Goal: Complete application form

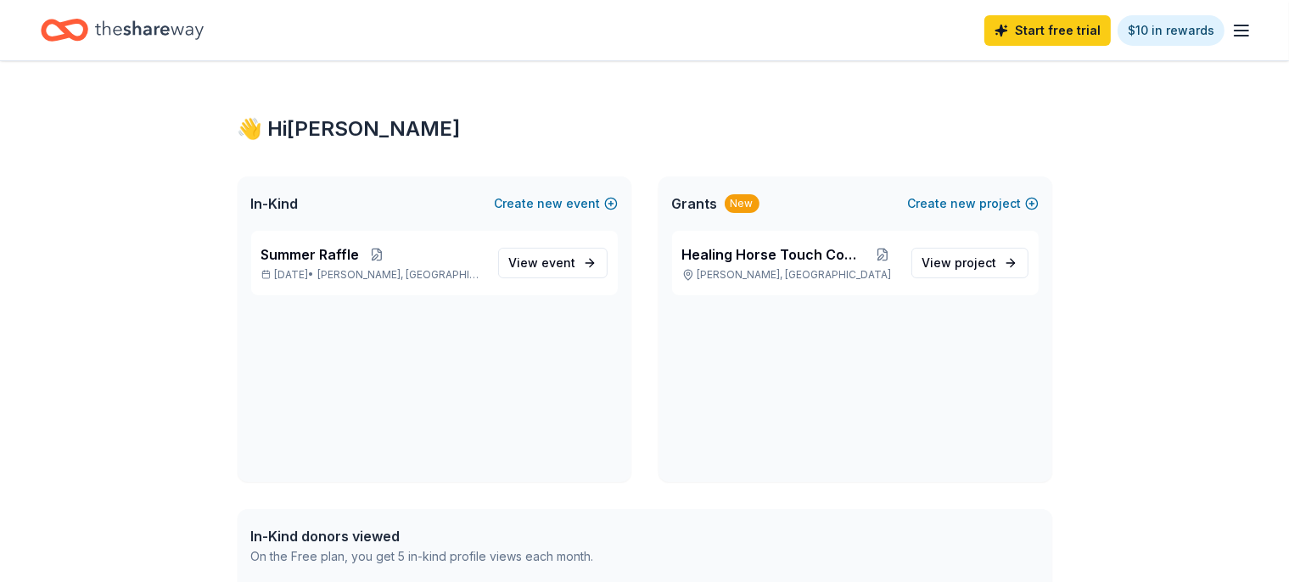
click at [1232, 36] on icon "button" at bounding box center [1242, 30] width 20 height 20
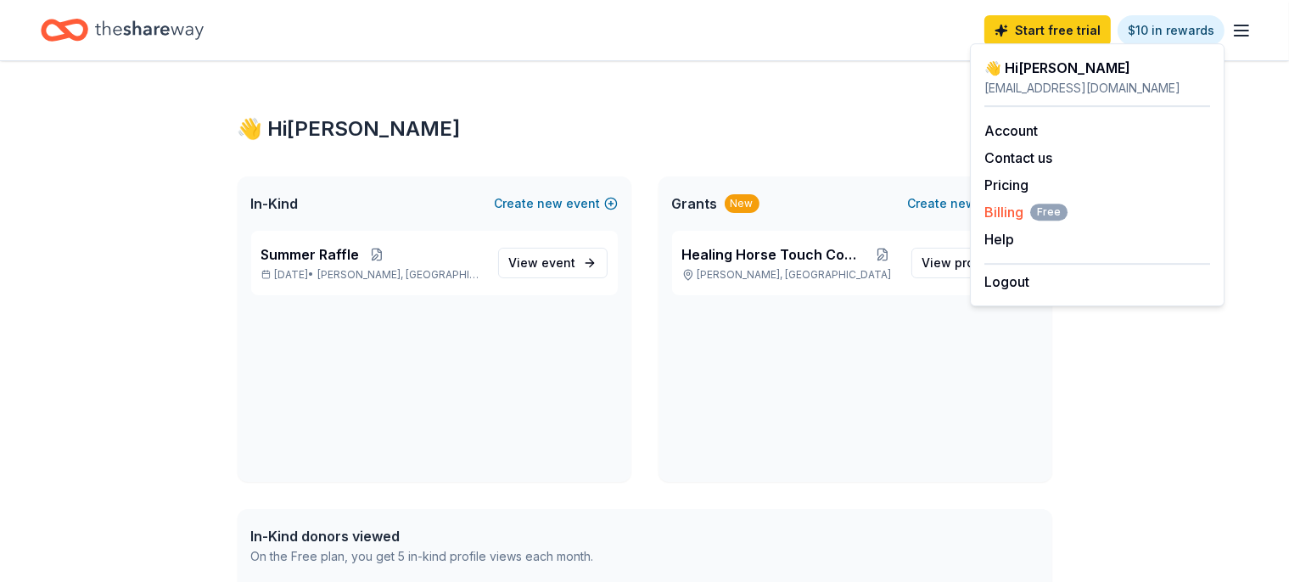
click at [993, 210] on span "Billing Free" at bounding box center [1026, 212] width 83 height 20
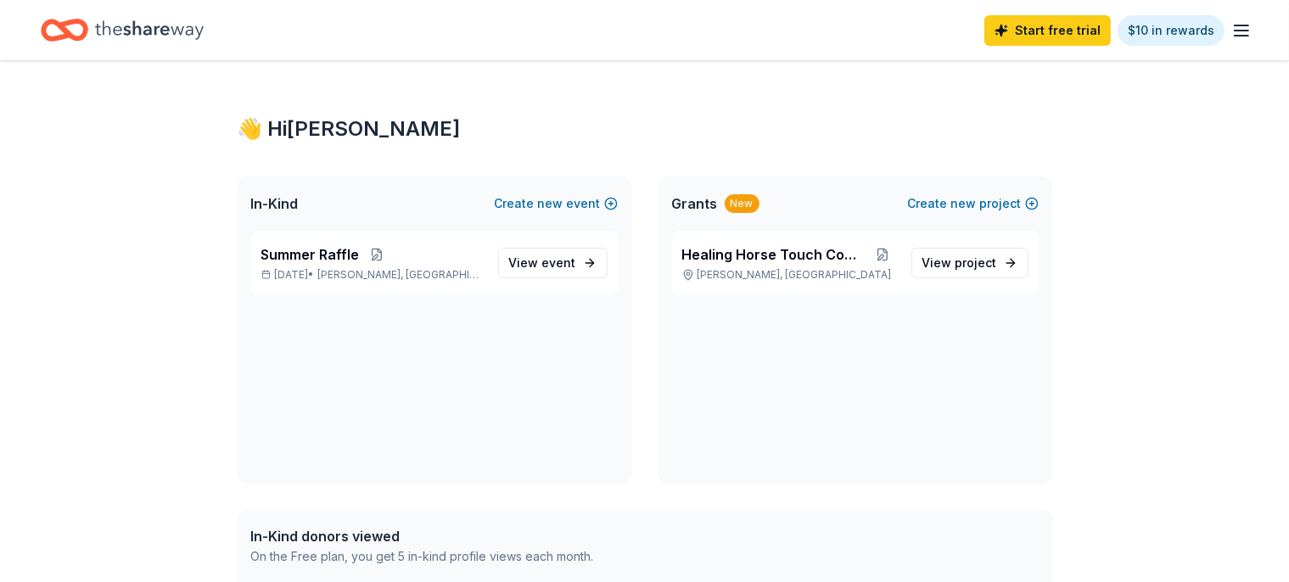
click at [1225, 35] on div "Start free trial $10 in rewards" at bounding box center [644, 30] width 1289 height 60
click at [1235, 36] on line "button" at bounding box center [1242, 36] width 14 height 0
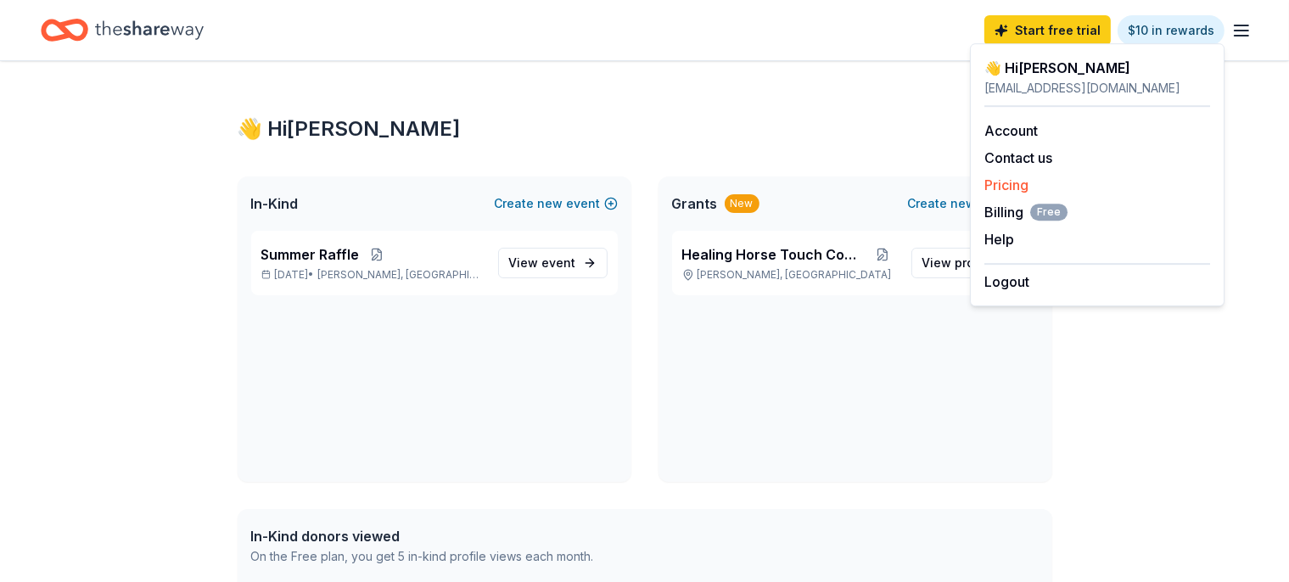
click at [998, 188] on link "Pricing" at bounding box center [1007, 185] width 44 height 17
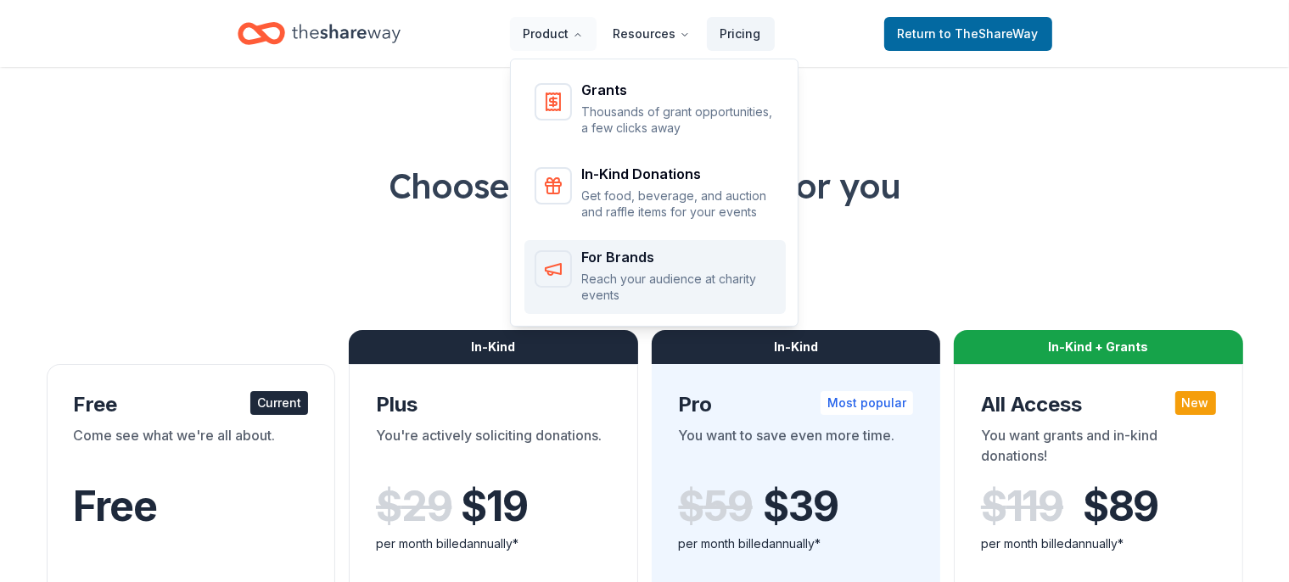
click at [647, 278] on p "Reach your audience at charity events" at bounding box center [679, 287] width 194 height 33
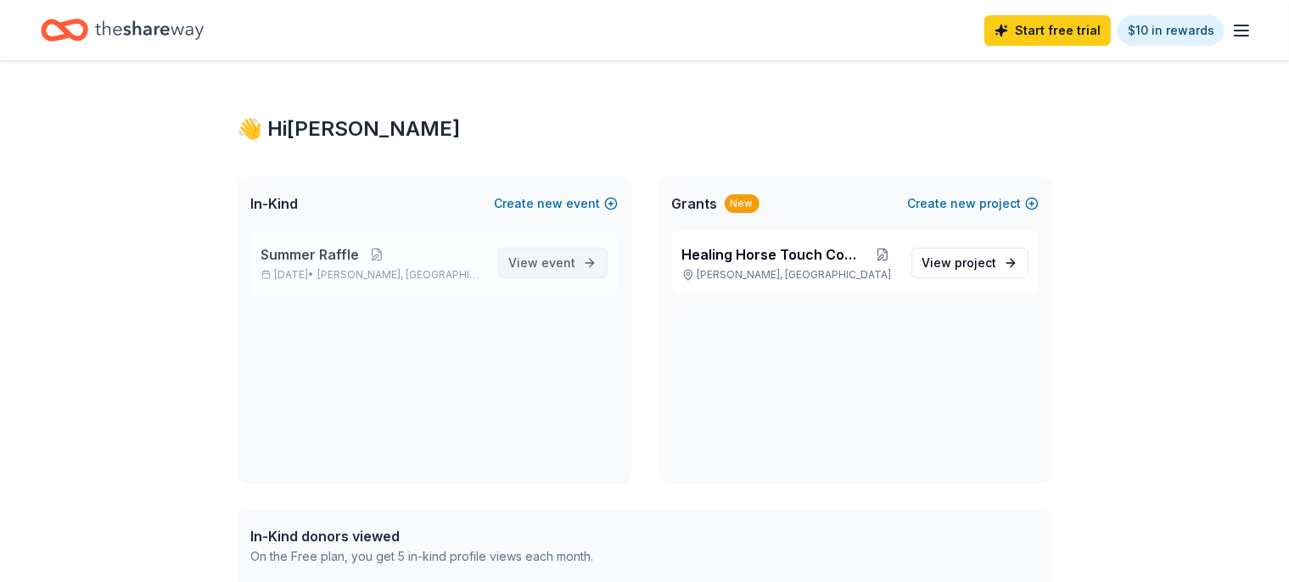
click at [562, 261] on span "event" at bounding box center [559, 262] width 34 height 14
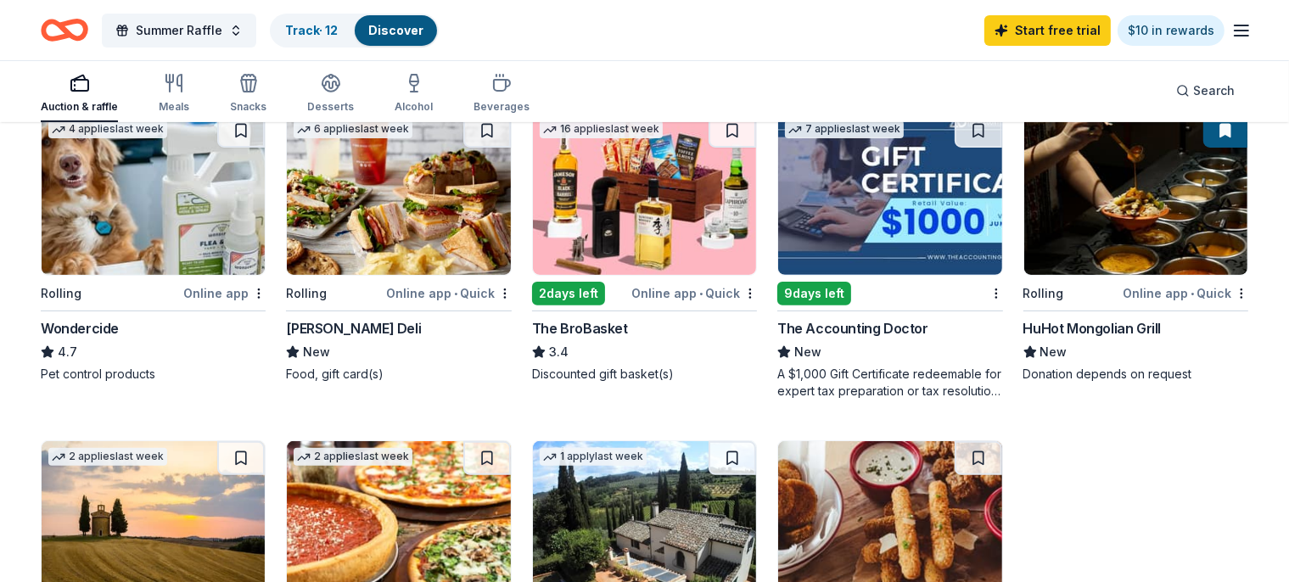
scroll to position [448, 0]
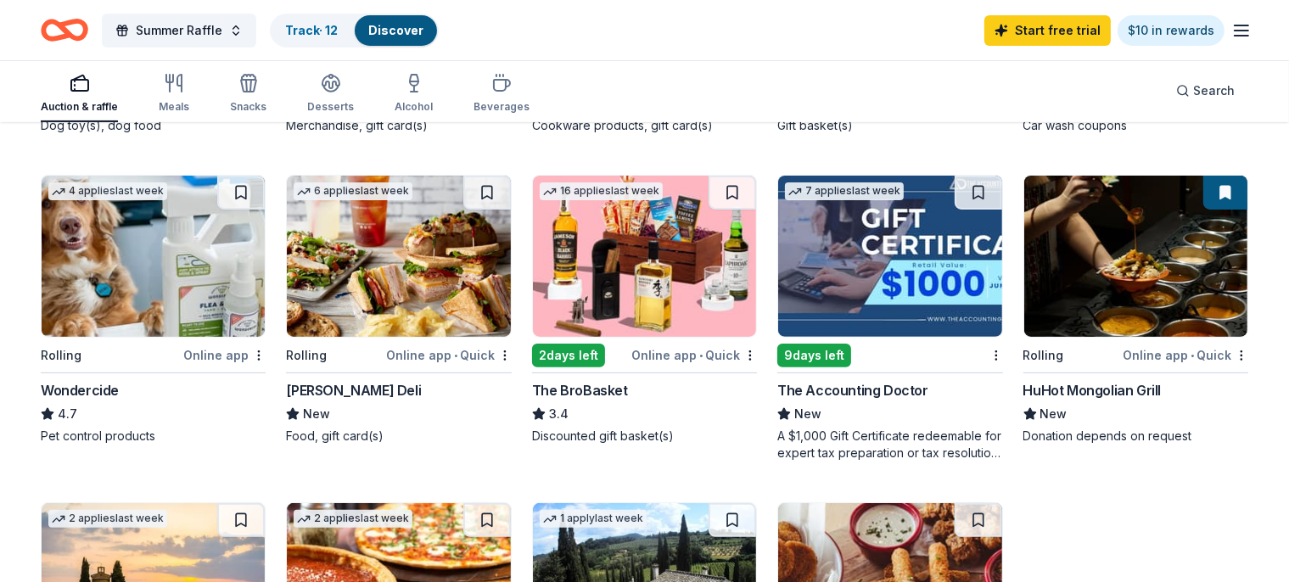
click at [915, 257] on img at bounding box center [889, 256] width 223 height 161
click at [323, 32] on link "Track · 13" at bounding box center [311, 30] width 53 height 14
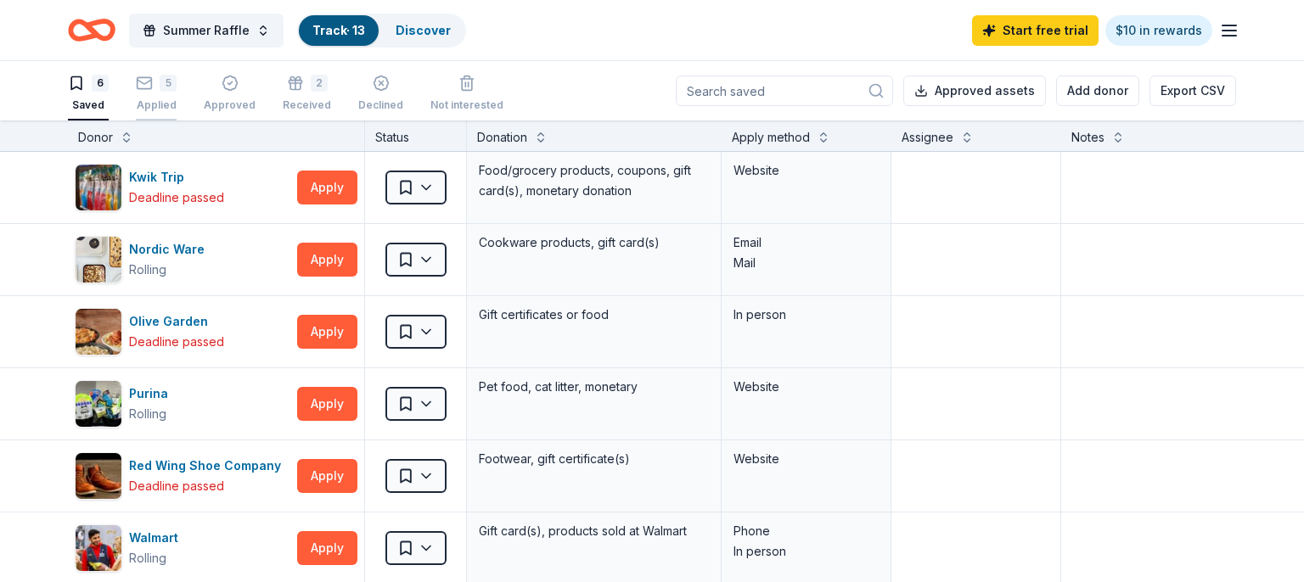
click at [166, 109] on div "Applied" at bounding box center [156, 105] width 41 height 14
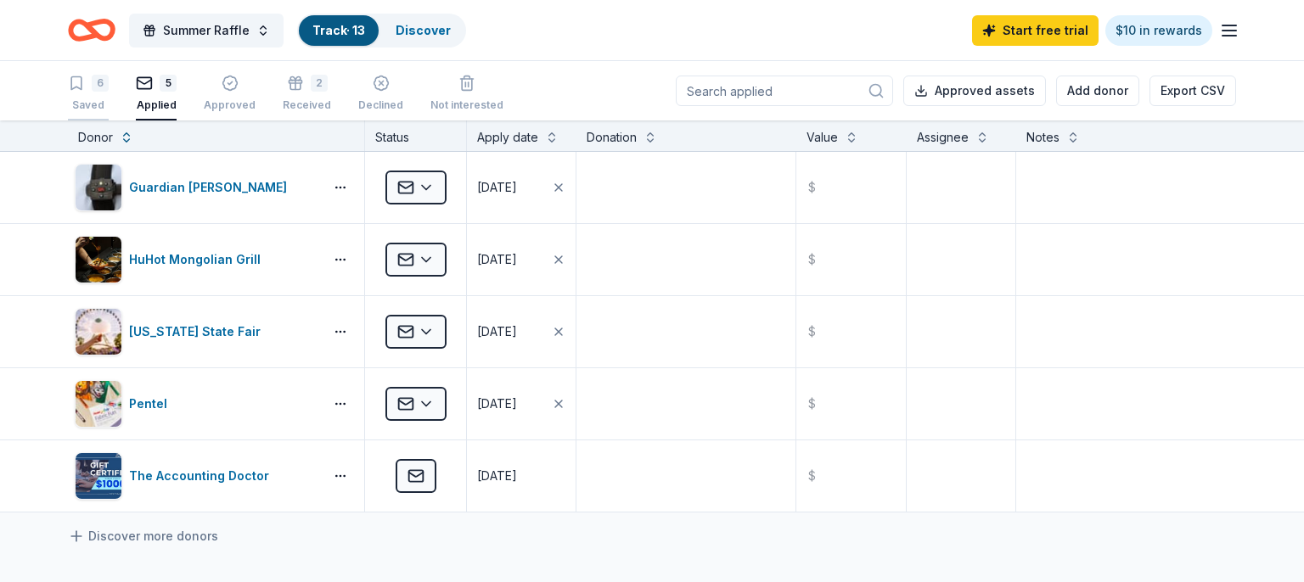
click at [87, 93] on div "6 Saved" at bounding box center [88, 93] width 41 height 37
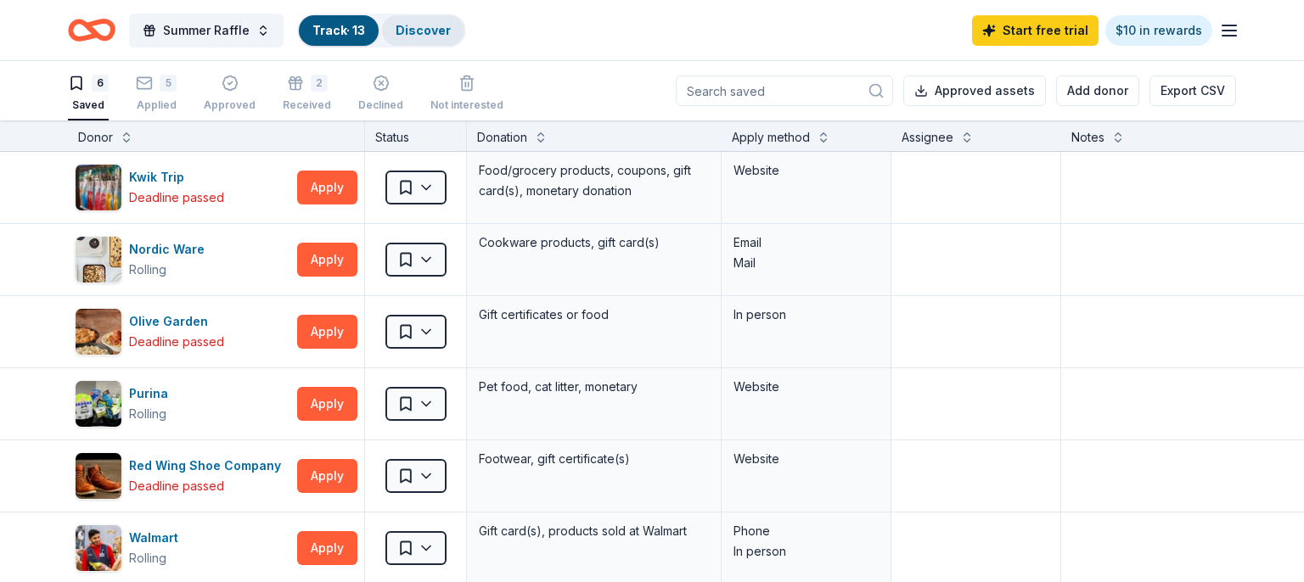
click at [419, 26] on link "Discover" at bounding box center [423, 30] width 55 height 14
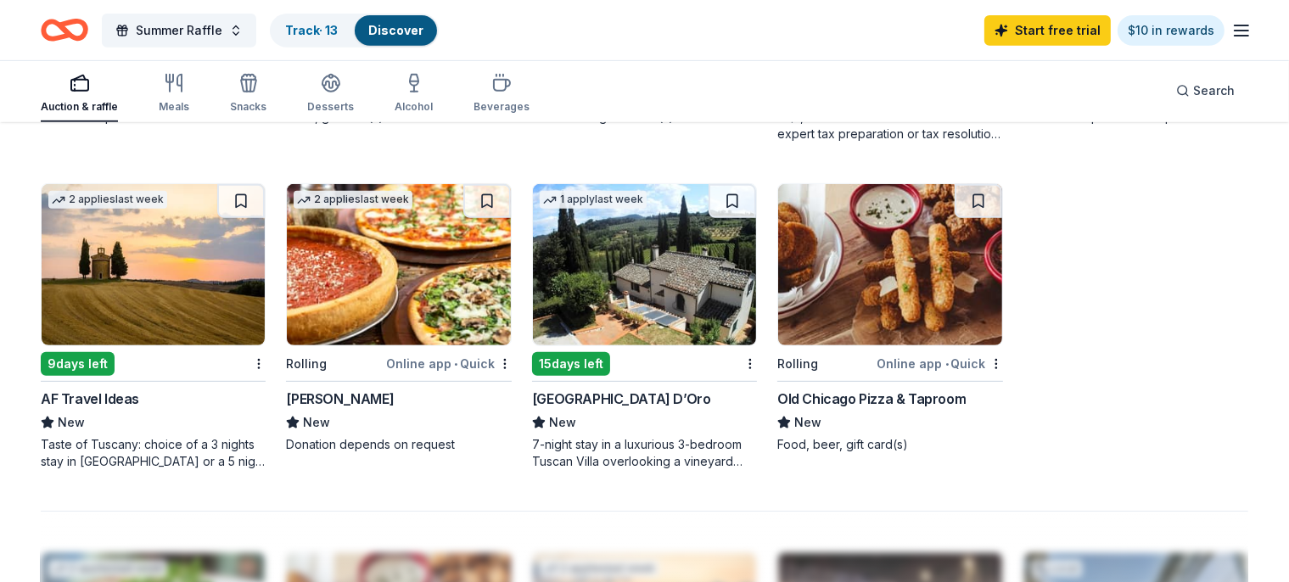
scroll to position [806, 0]
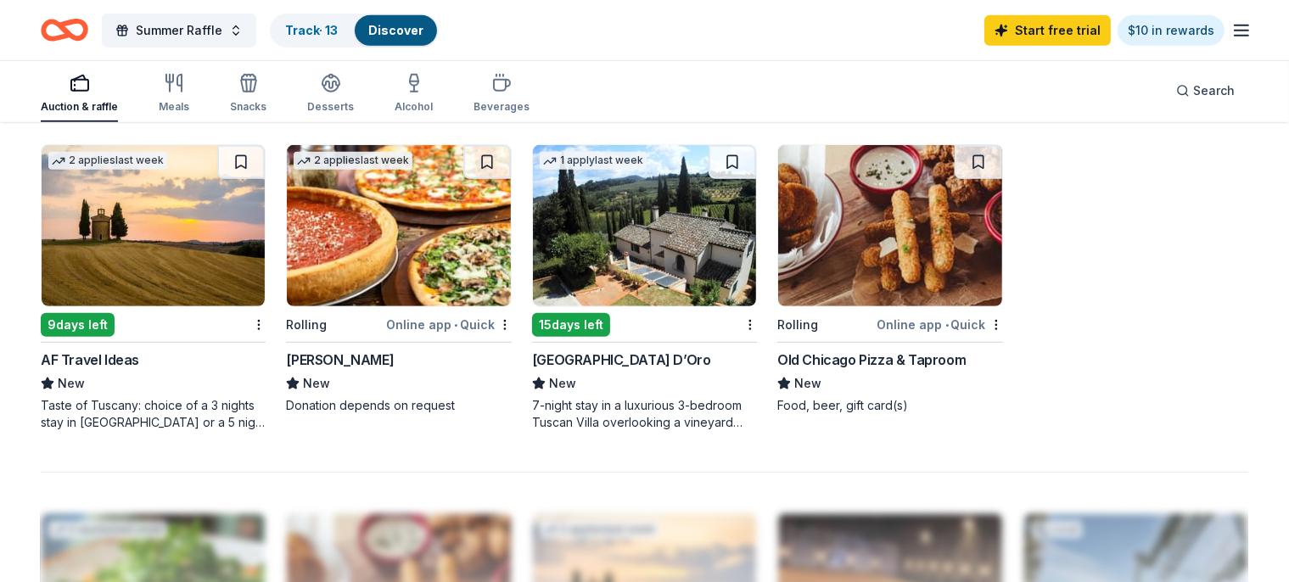
click at [598, 361] on div "Villa Sogni D’Oro" at bounding box center [621, 360] width 179 height 20
click at [338, 360] on div "[PERSON_NAME]" at bounding box center [340, 360] width 108 height 20
click at [492, 163] on button at bounding box center [487, 162] width 48 height 34
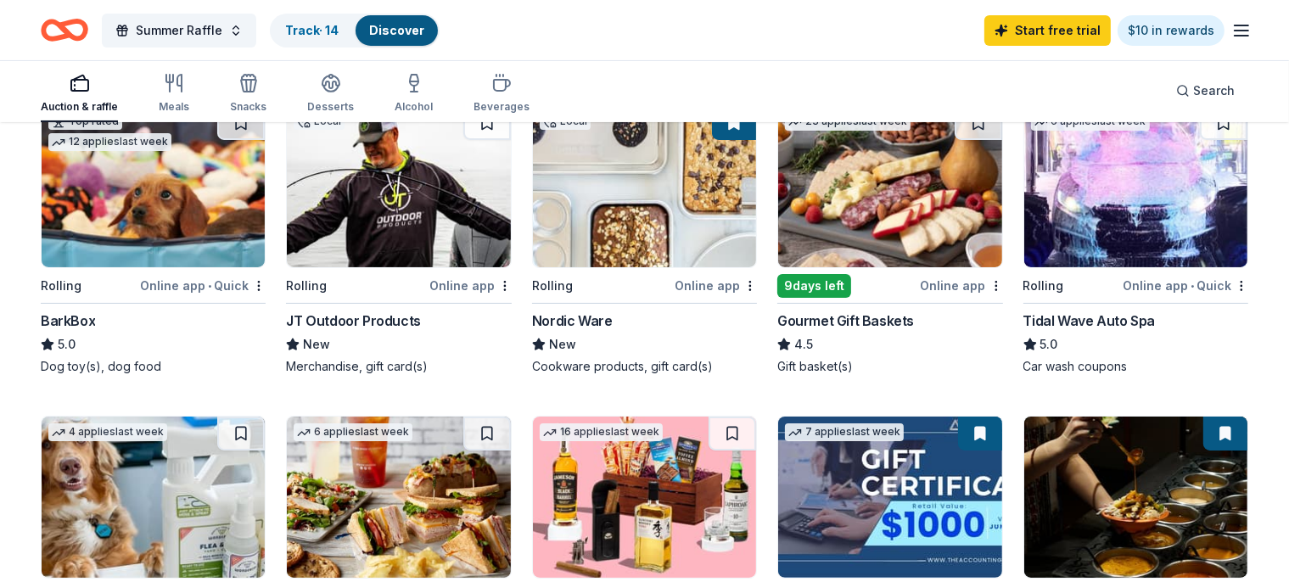
scroll to position [179, 0]
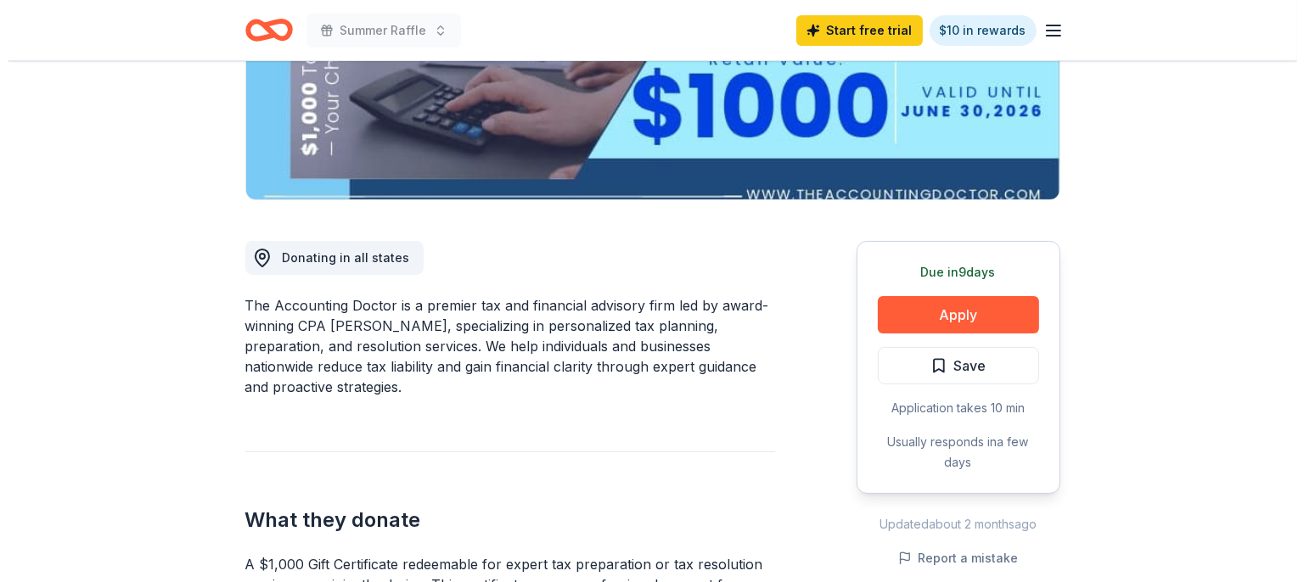
scroll to position [358, 0]
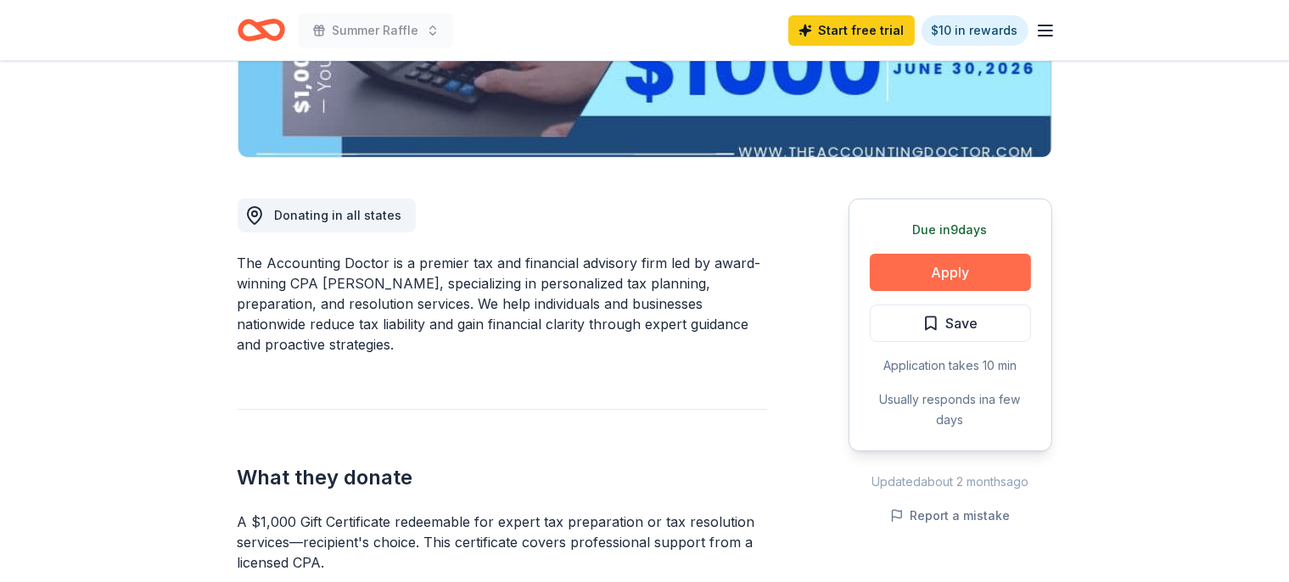
click at [957, 271] on button "Apply" at bounding box center [950, 272] width 161 height 37
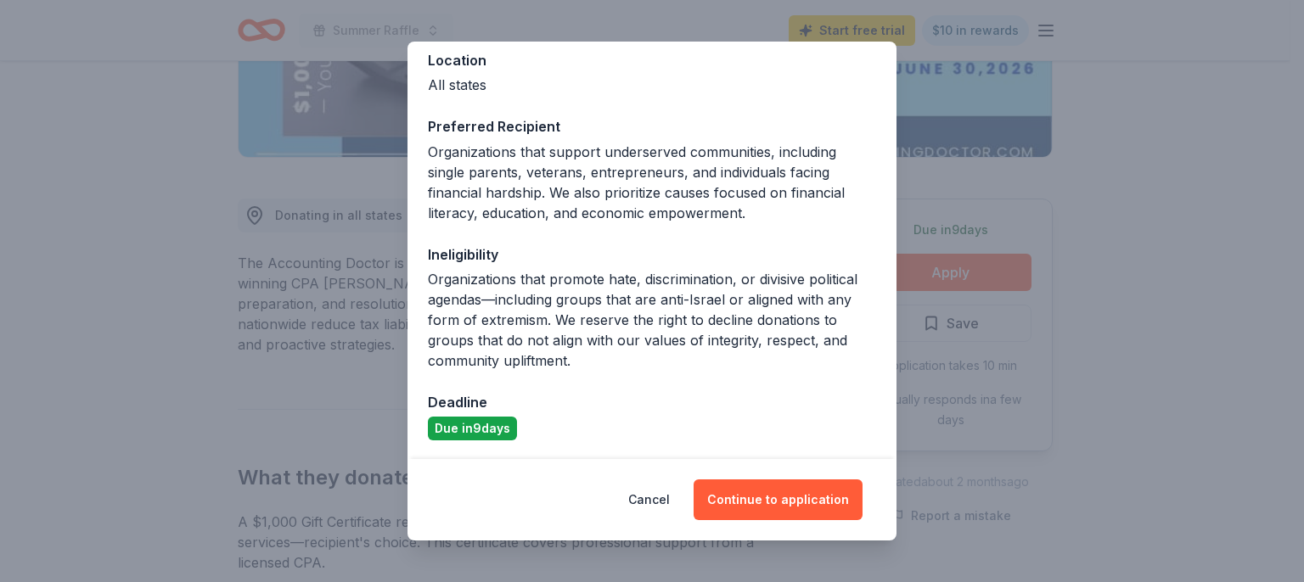
scroll to position [199, 0]
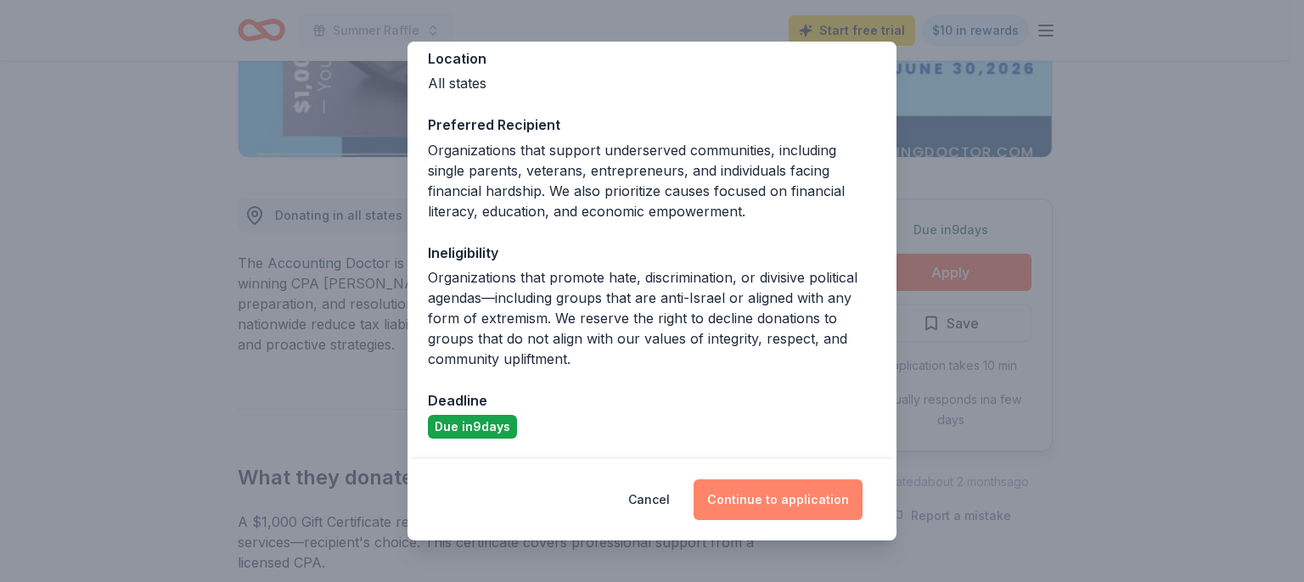
click at [765, 497] on button "Continue to application" at bounding box center [777, 500] width 169 height 41
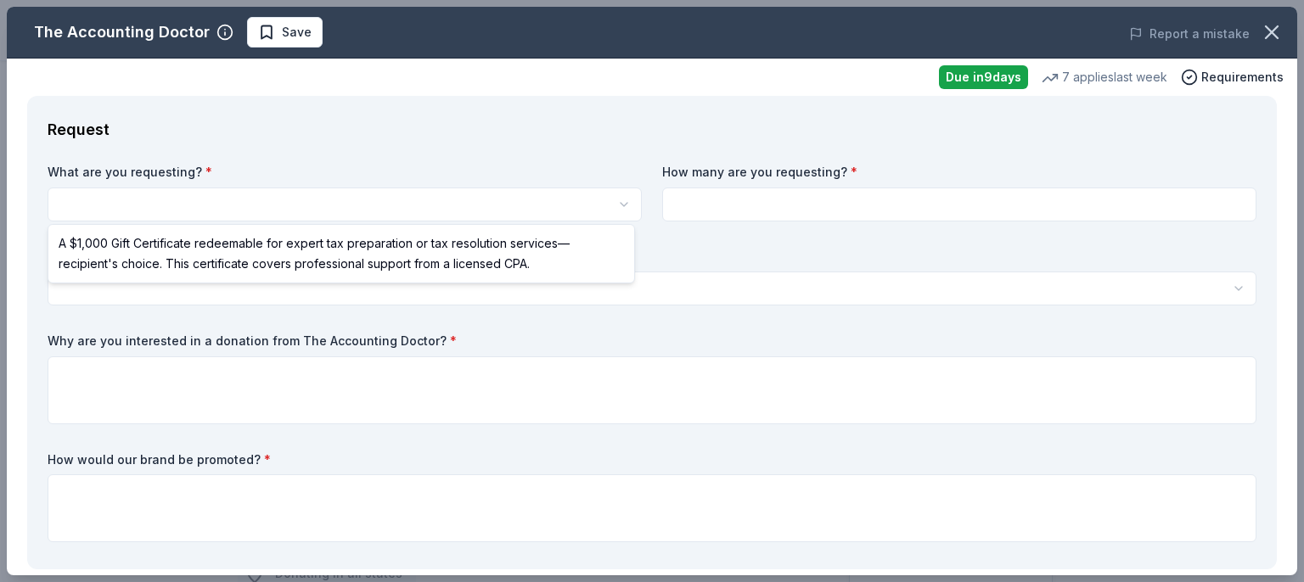
click at [130, 209] on html "Summer Raffle Save Apply Due in 9 days Share The Accounting Doctor New 7 applie…" at bounding box center [652, 291] width 1304 height 582
select select "A $1,000 Gift Certificate redeemable for expert tax preparation or tax resoluti…"
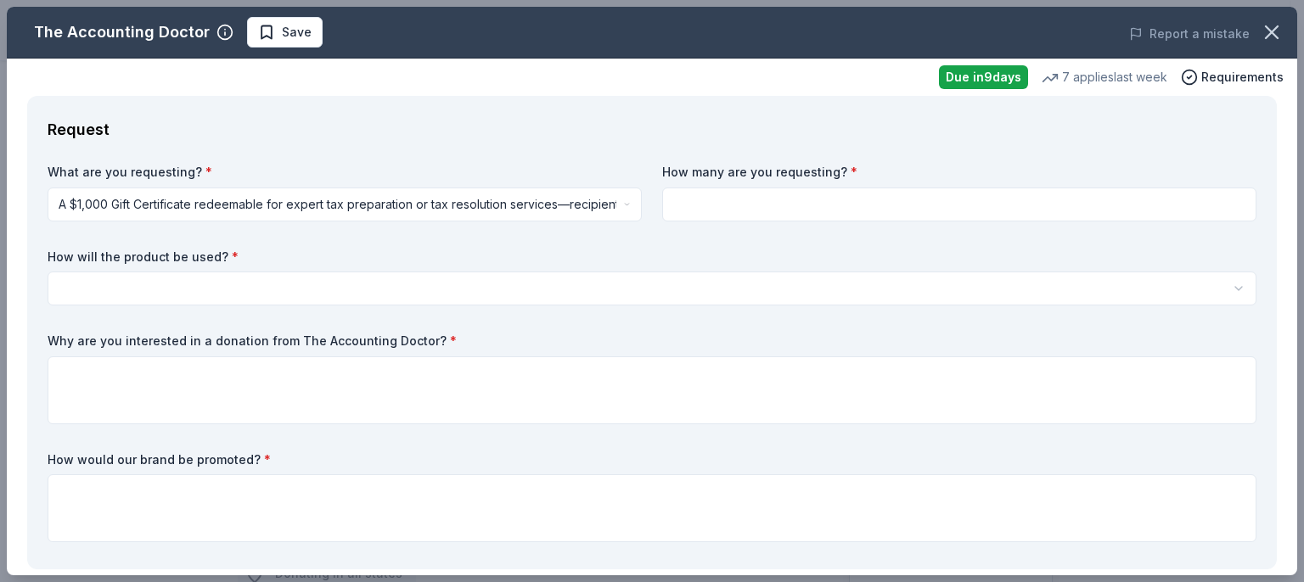
click at [781, 198] on input at bounding box center [959, 205] width 594 height 34
type input "1"
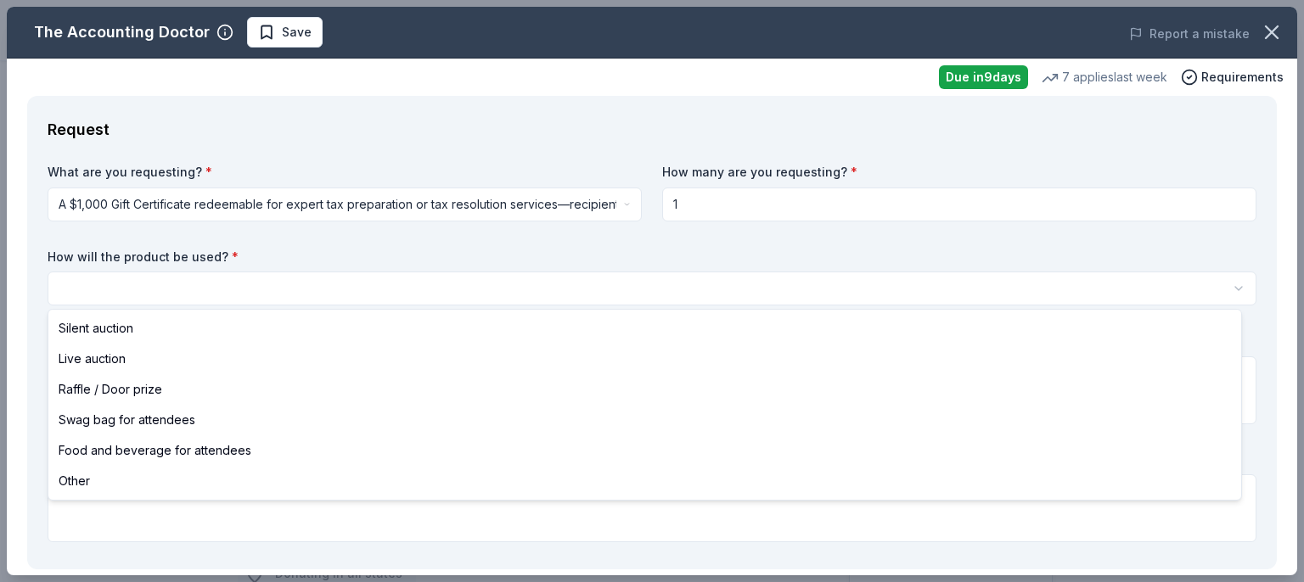
click at [243, 282] on html "Summer Raffle Save Apply Due in 9 days Share The Accounting Doctor New 7 applie…" at bounding box center [652, 291] width 1304 height 582
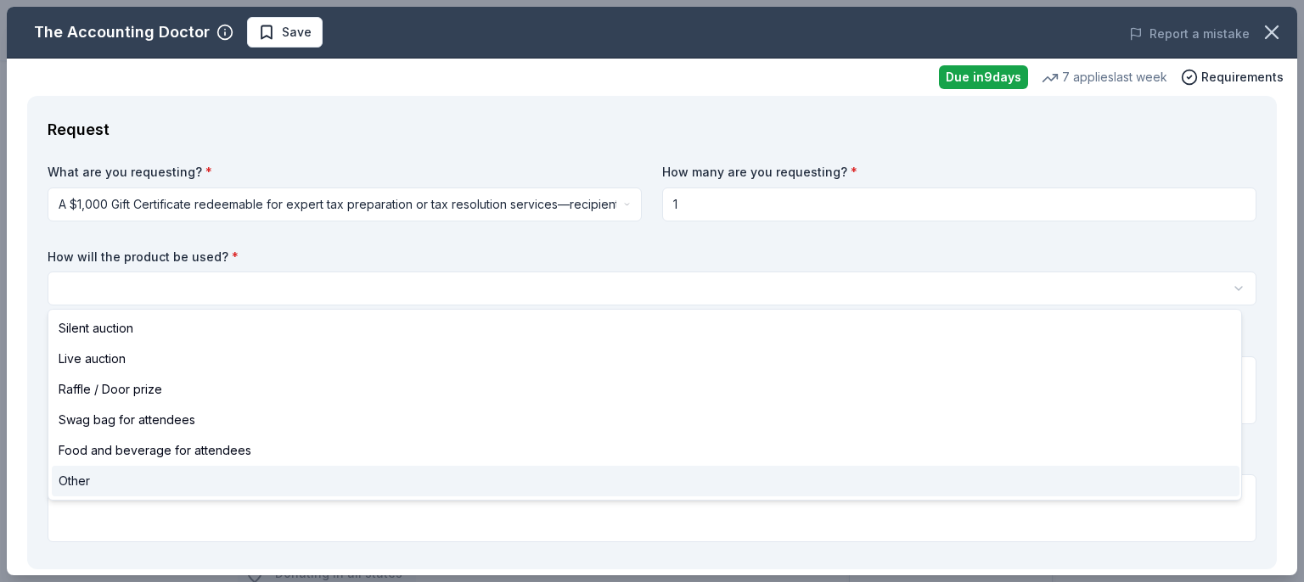
select select "other"
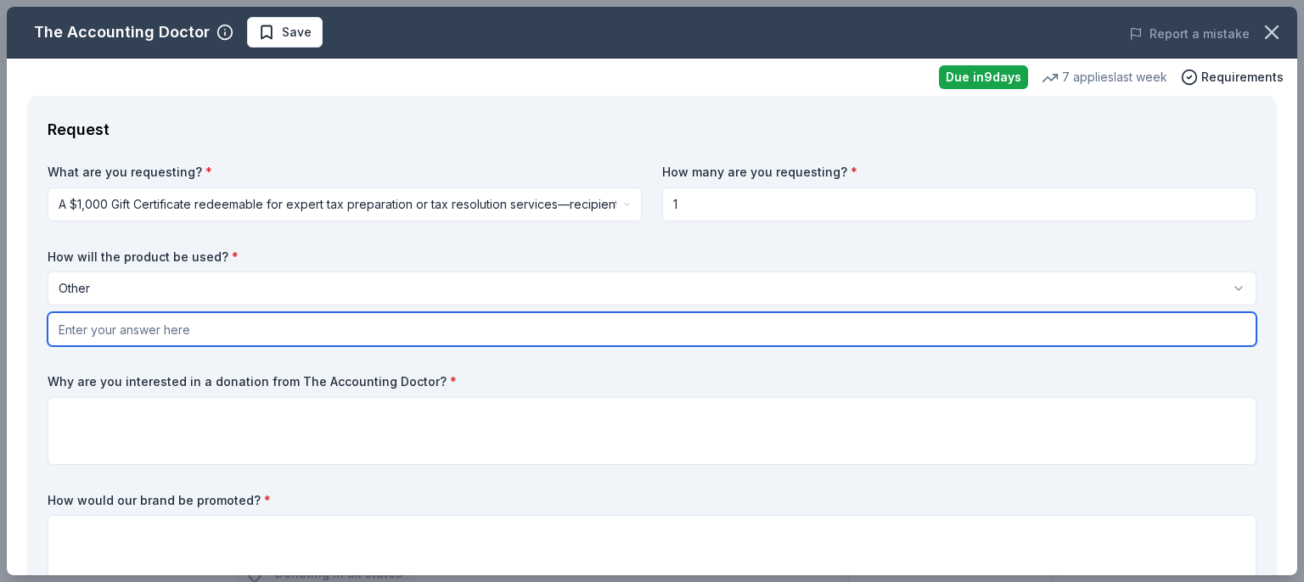
click at [123, 337] on input "text" at bounding box center [652, 329] width 1209 height 34
click at [210, 330] on input "ask for a professional audit, if possible. Otherwise, it would be use" at bounding box center [652, 329] width 1209 height 34
click at [558, 328] on input "ask for a professional audit for our non-profit, if possible. Otherwise, it wou…" at bounding box center [652, 329] width 1209 height 34
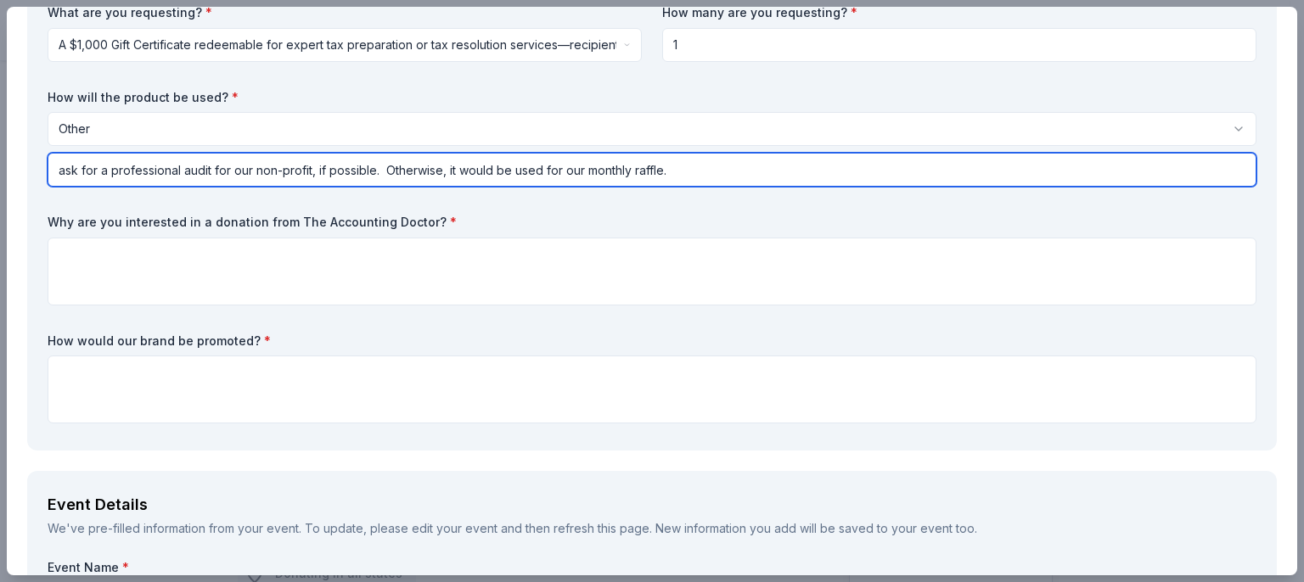
scroll to position [195, 0]
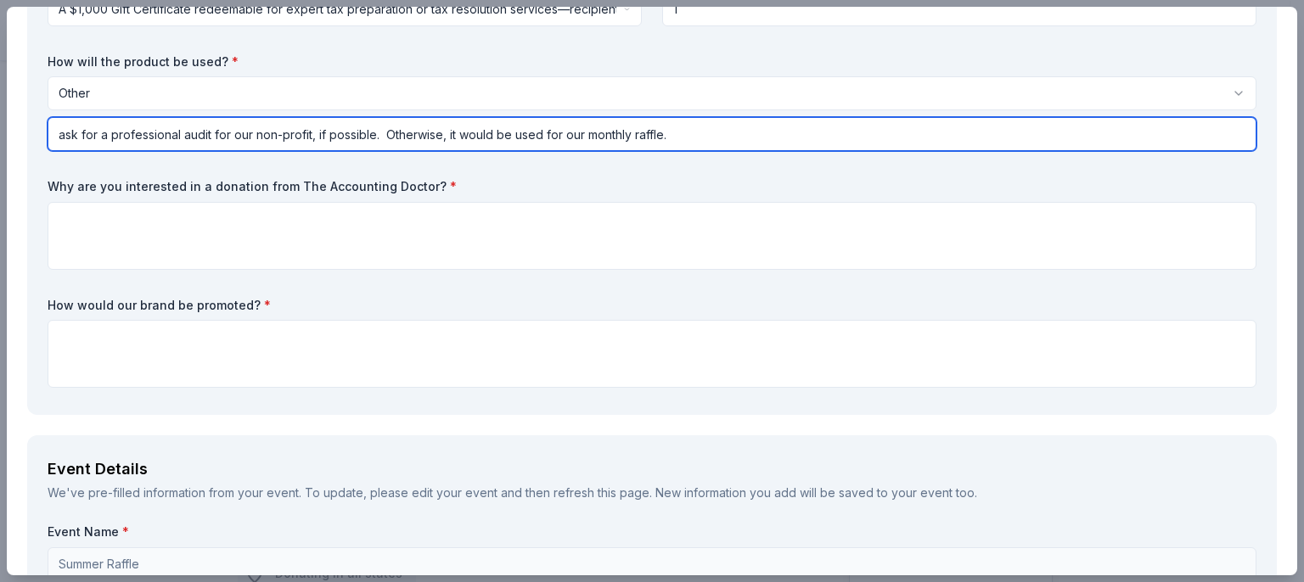
type input "ask for a professional audit for our non-profit, if possible. Otherwise, it wou…"
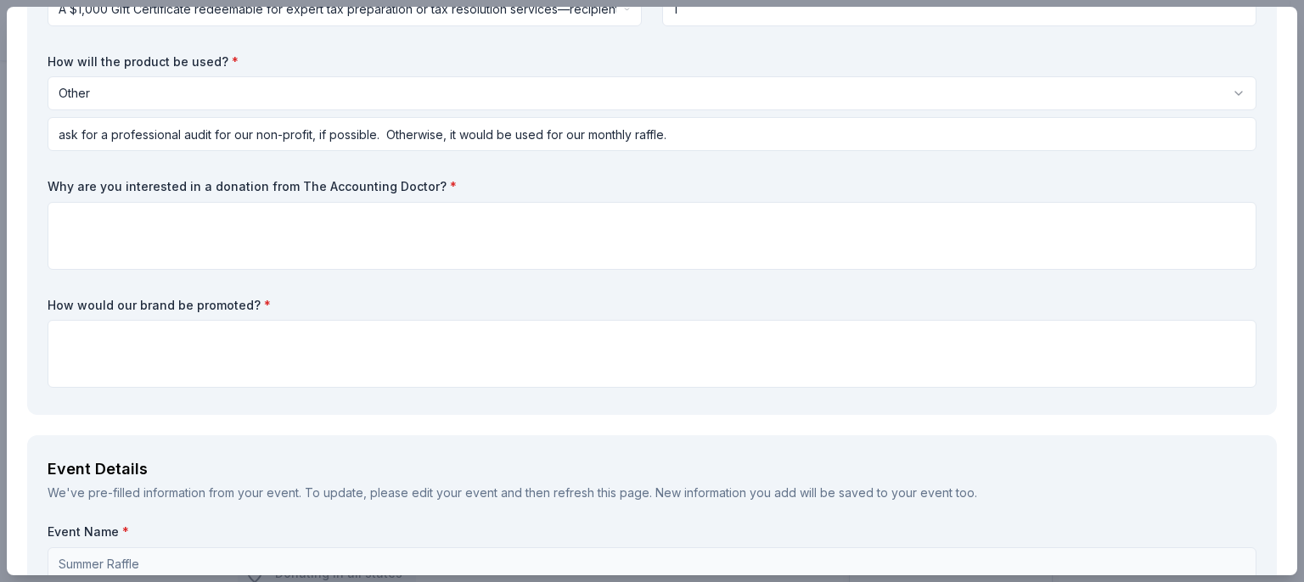
drag, startPoint x: 48, startPoint y: 182, endPoint x: 418, endPoint y: 183, distance: 369.2
click at [402, 182] on label "Why are you interested in a donation from The Accounting Doctor? *" at bounding box center [652, 186] width 1209 height 17
drag, startPoint x: 429, startPoint y: 188, endPoint x: 37, endPoint y: 188, distance: 392.1
click at [37, 188] on div "Request What are you requesting? * A $1,000 Gift Certificate redeemable for exp…" at bounding box center [651, 158] width 1249 height 514
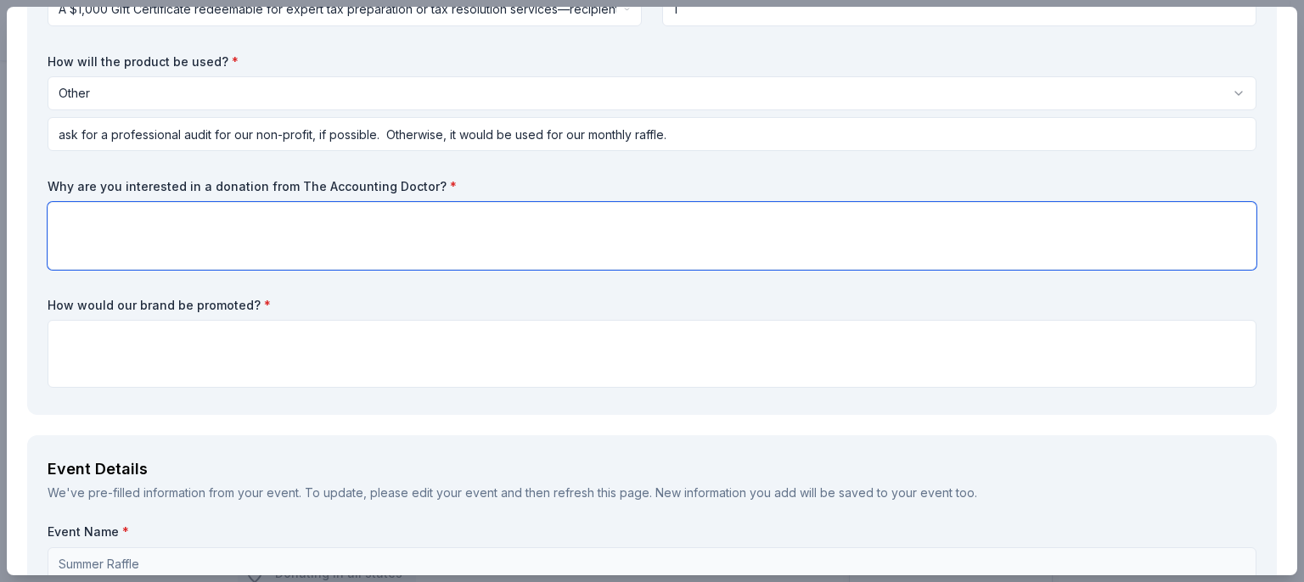
click at [95, 211] on textarea at bounding box center [652, 236] width 1209 height 68
paste textarea "We are interested because an independent, professional audit would allow Healin…"
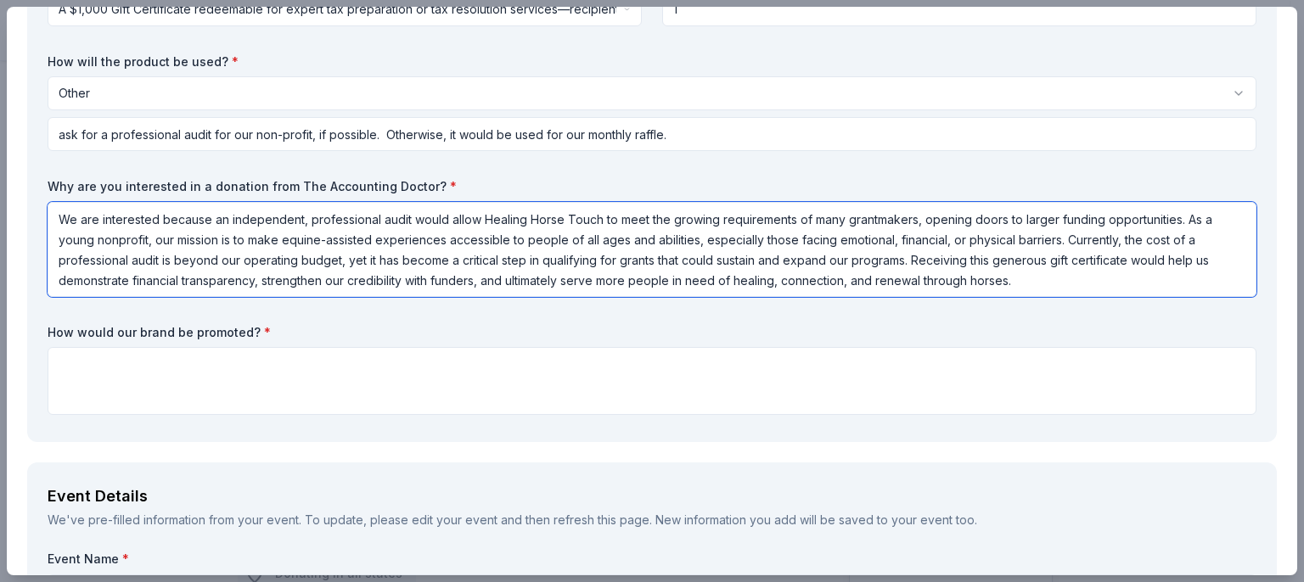
type textarea "We are interested because an independent, professional audit would allow Healin…"
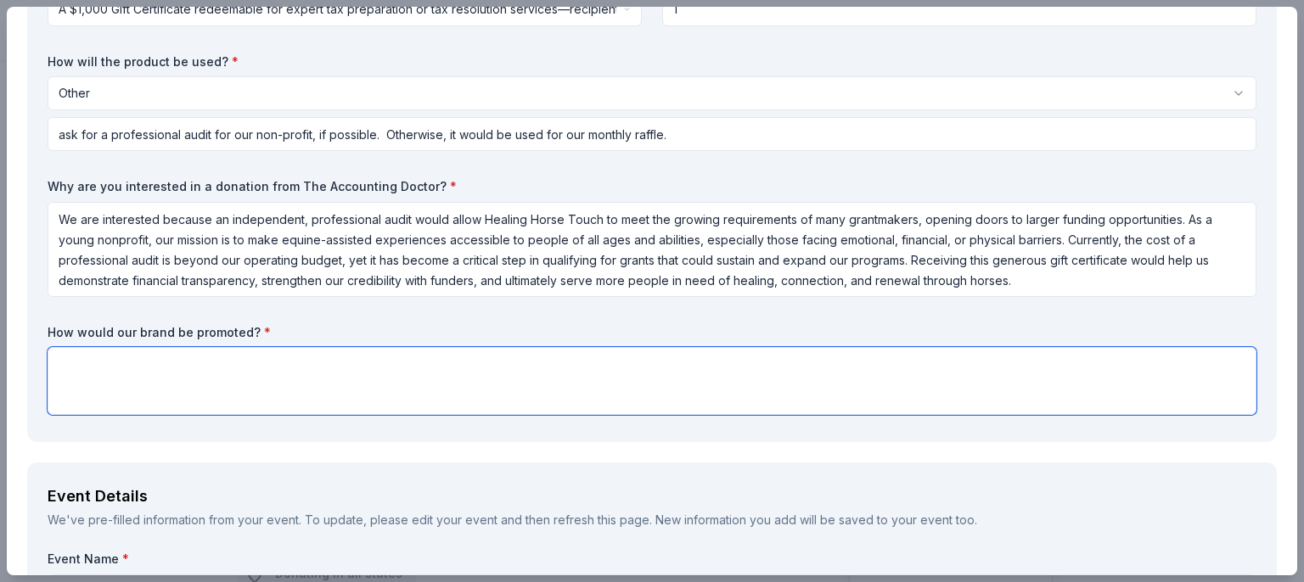
click at [277, 391] on textarea at bounding box center [652, 381] width 1209 height 68
paste textarea "We would proudly promote The Accounting Doctor as a valued supporter of Healing…"
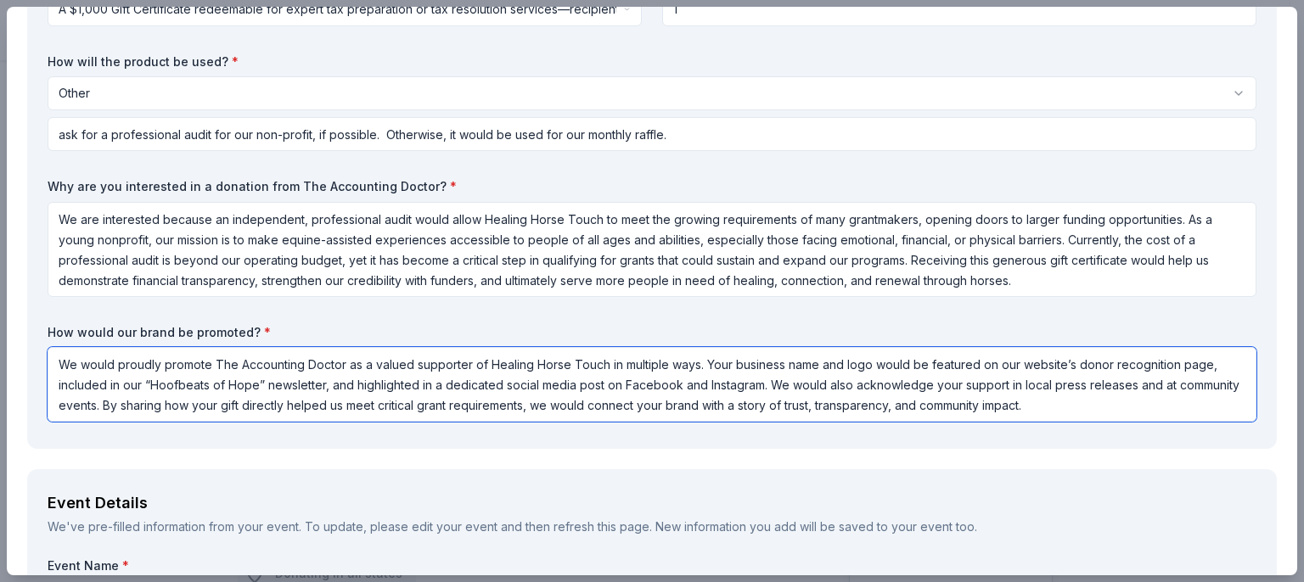
click at [682, 387] on textarea "We would proudly promote The Accounting Doctor as a valued supporter of Healing…" at bounding box center [652, 384] width 1209 height 75
click at [863, 388] on textarea "We would proudly promote The Accounting Doctor as a valued supporter of Healing…" at bounding box center [652, 384] width 1209 height 75
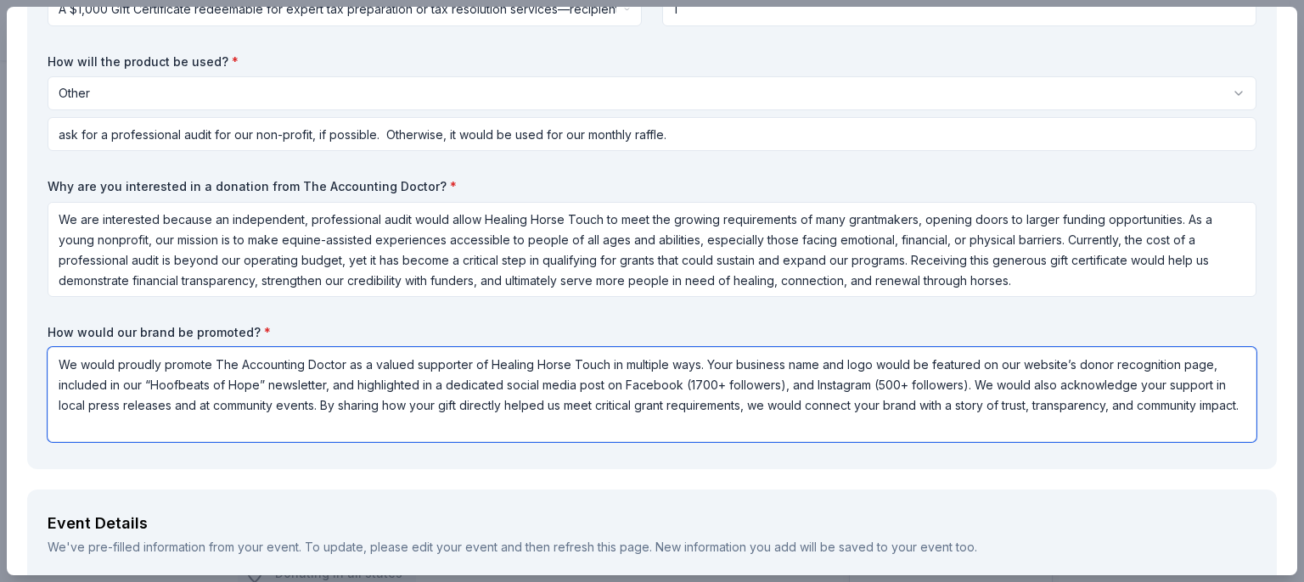
click at [620, 388] on textarea "We would proudly promote The Accounting Doctor as a valued supporter of Healing…" at bounding box center [652, 394] width 1209 height 95
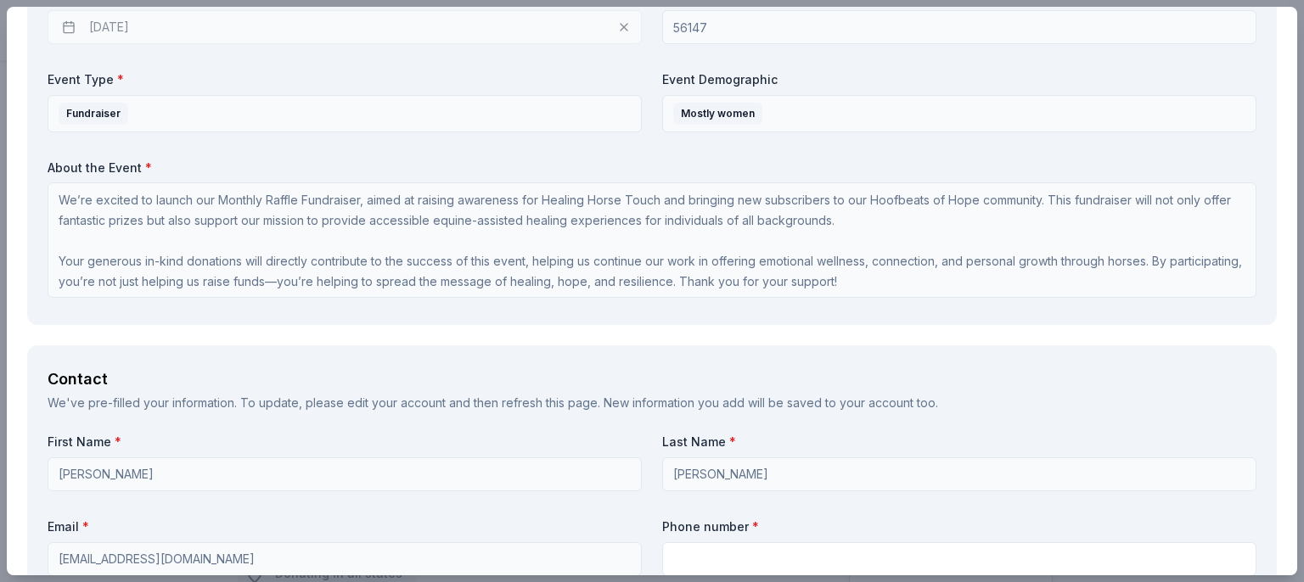
scroll to position [978, 0]
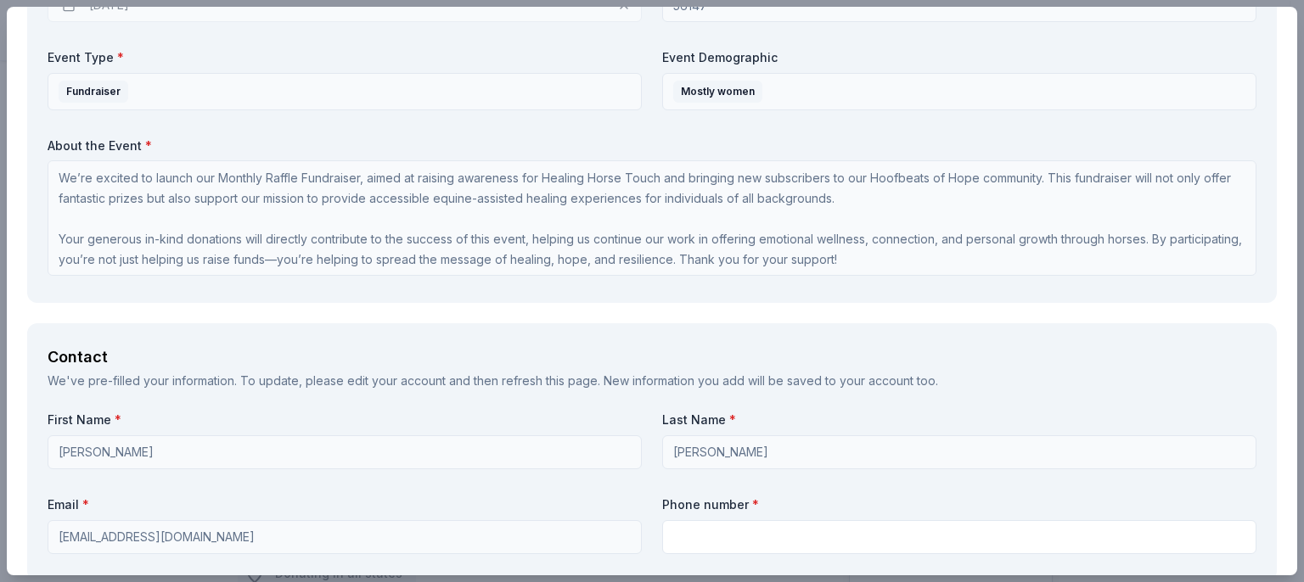
type textarea "We would proudly promote The Accounting Doctor as a valued supporter of Healing…"
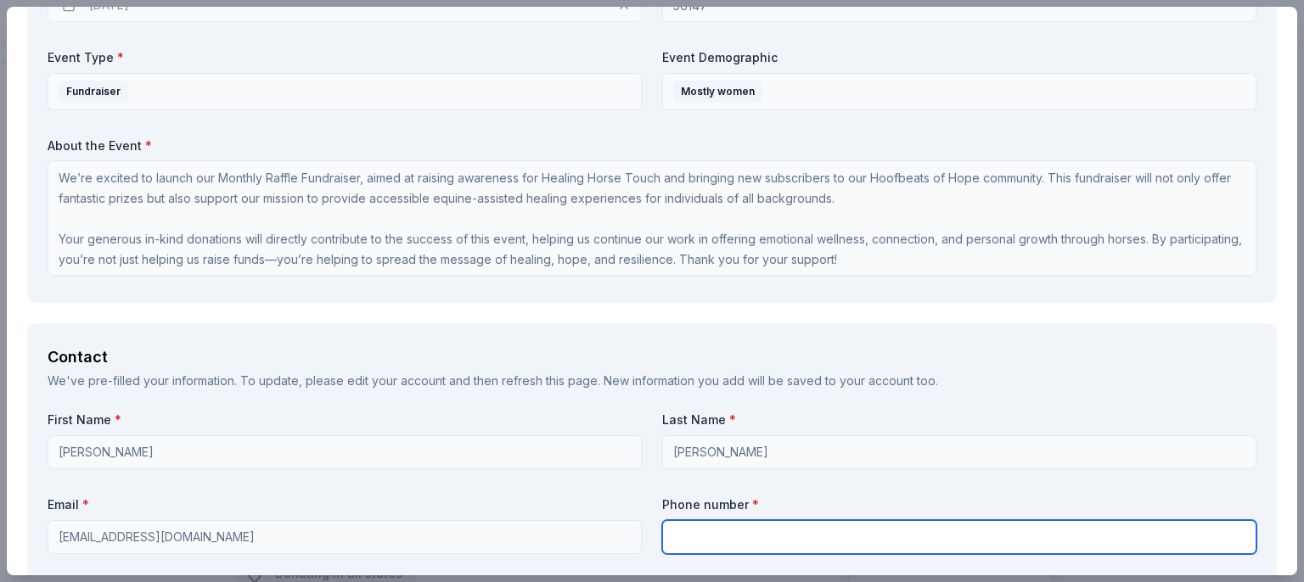
click at [727, 530] on input "text" at bounding box center [959, 537] width 594 height 34
type input "5072208204"
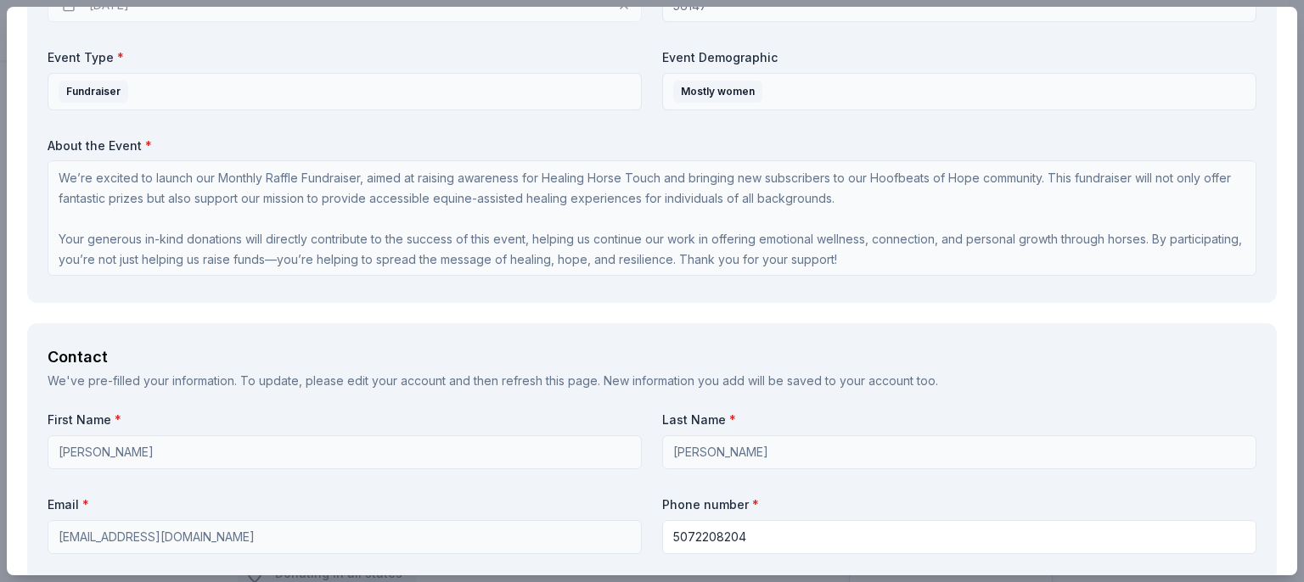
click at [1220, 401] on div "Contact We've pre-filled your information. To update, please edit your account …" at bounding box center [651, 451] width 1249 height 257
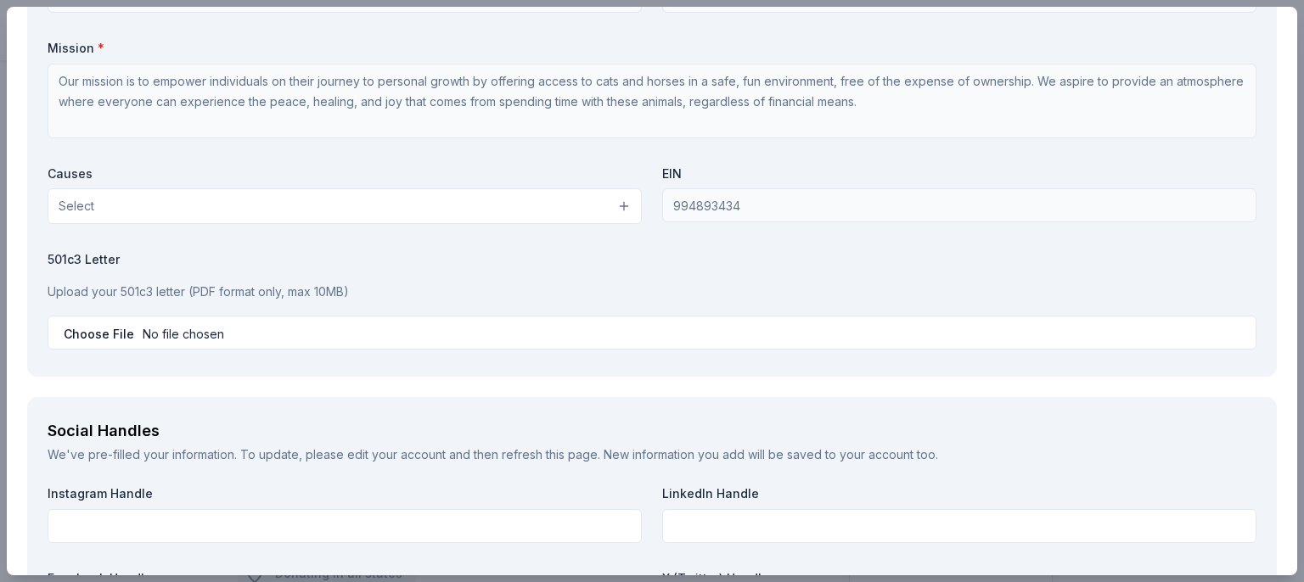
scroll to position [1760, 0]
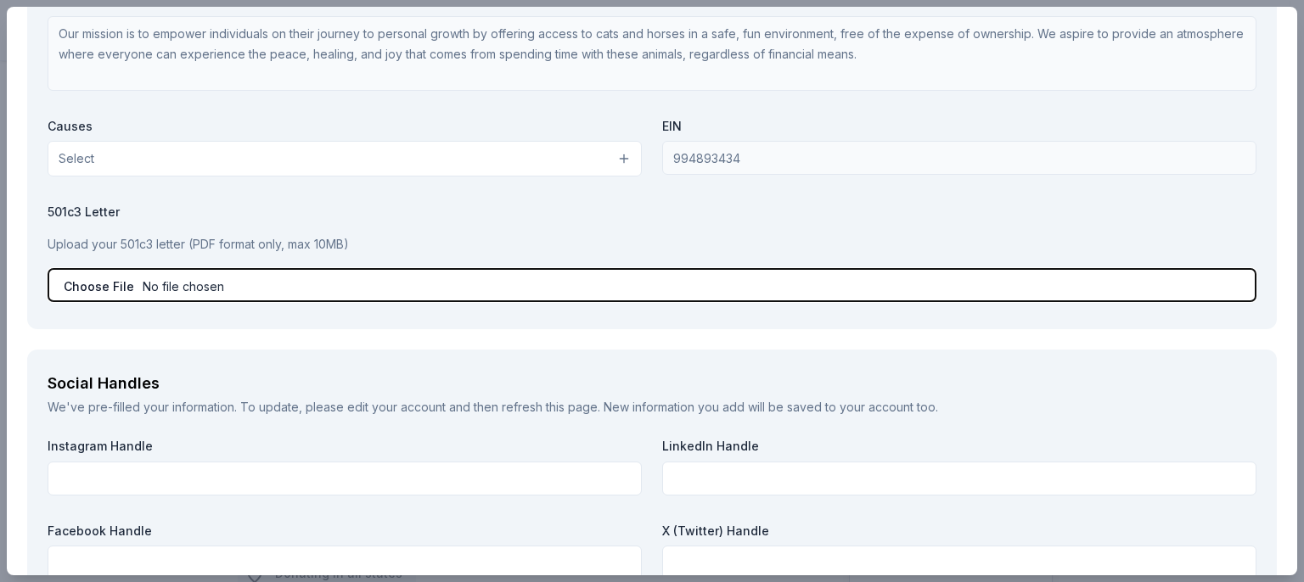
click at [93, 281] on input "file" at bounding box center [652, 285] width 1209 height 34
type input "C:\fakepath\HealingHorseTouch_IRSCharityLetter.pdf"
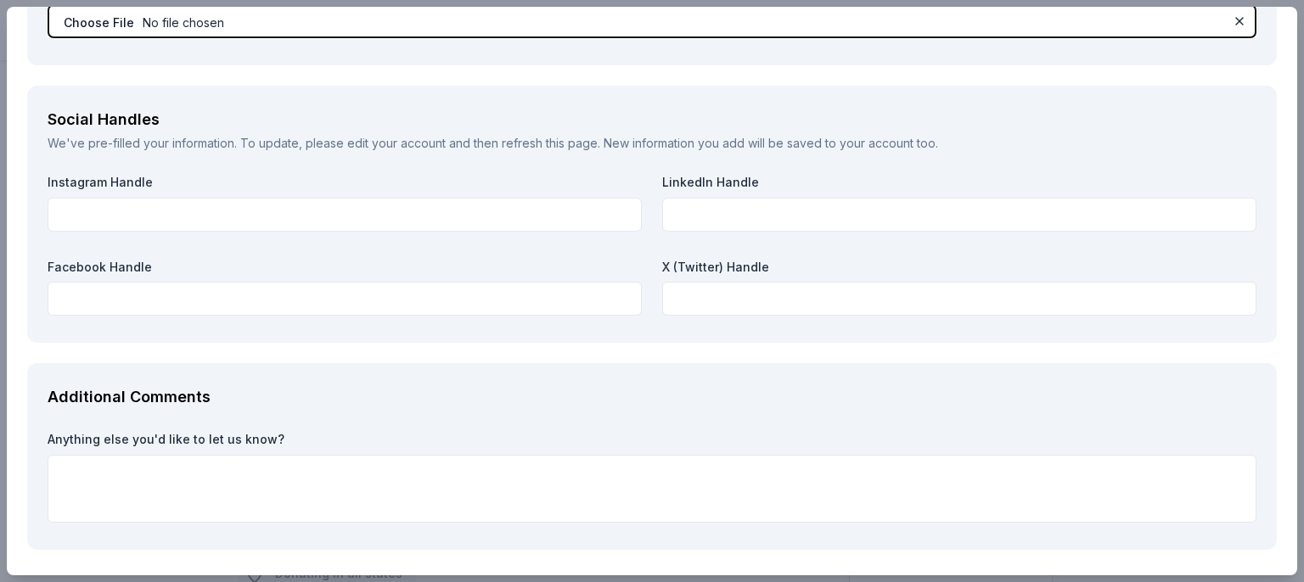
scroll to position [2053, 0]
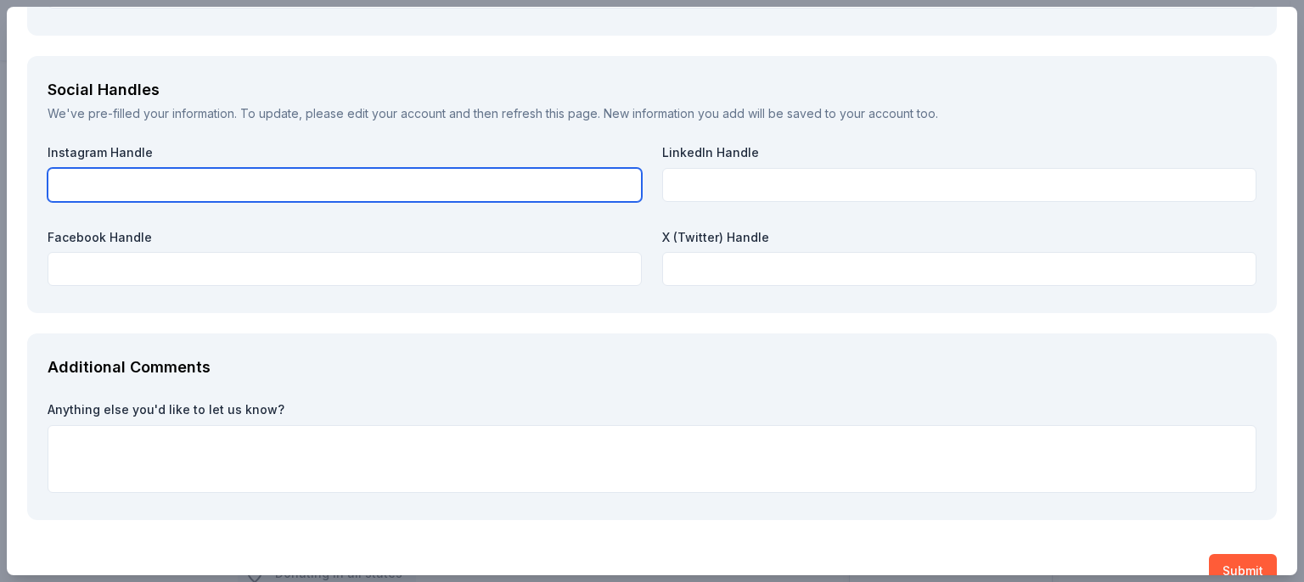
click at [149, 188] on input "text" at bounding box center [345, 185] width 594 height 34
paste input "healinghorsetouch"
type input "healinghorsetouch"
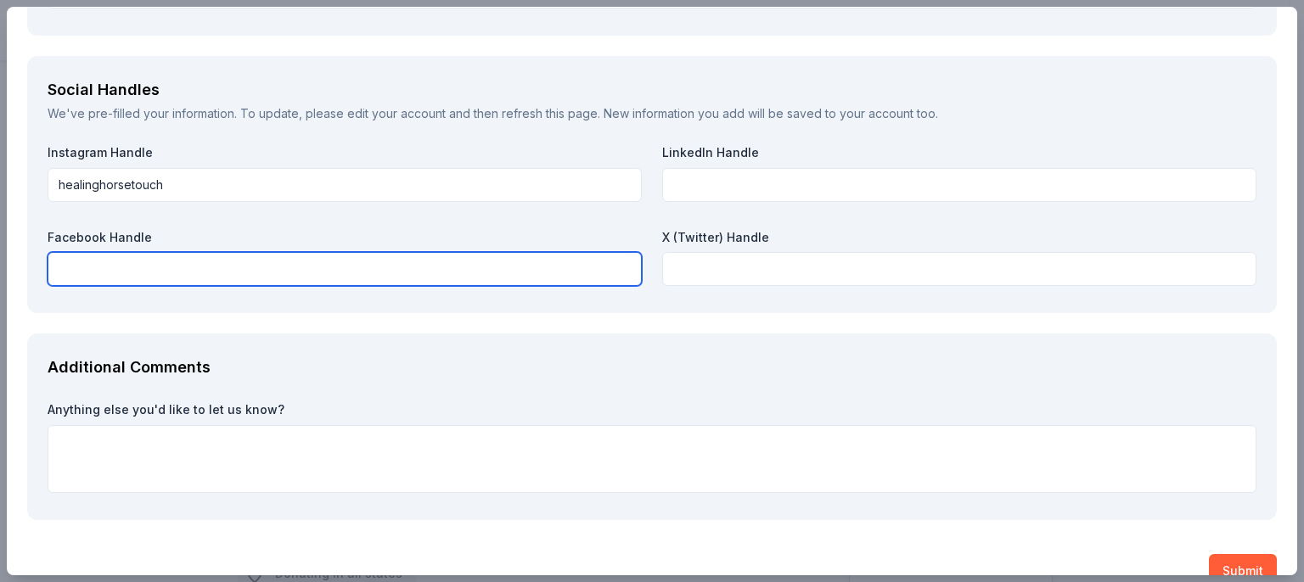
click at [152, 263] on input "text" at bounding box center [345, 269] width 594 height 34
paste input "healinghorsetouchco"
type input "healinghorsetouchco"
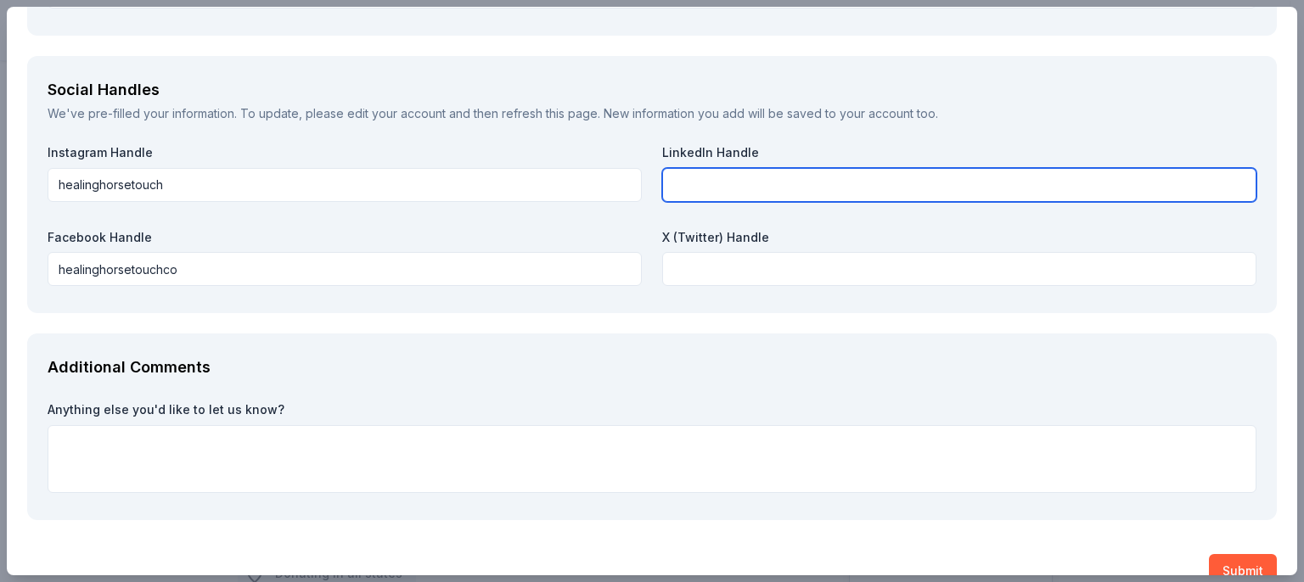
click at [715, 188] on input "text" at bounding box center [959, 185] width 594 height 34
paste input "diana-kelley-048ba0260"
type input "diana-kelley-048ba0260"
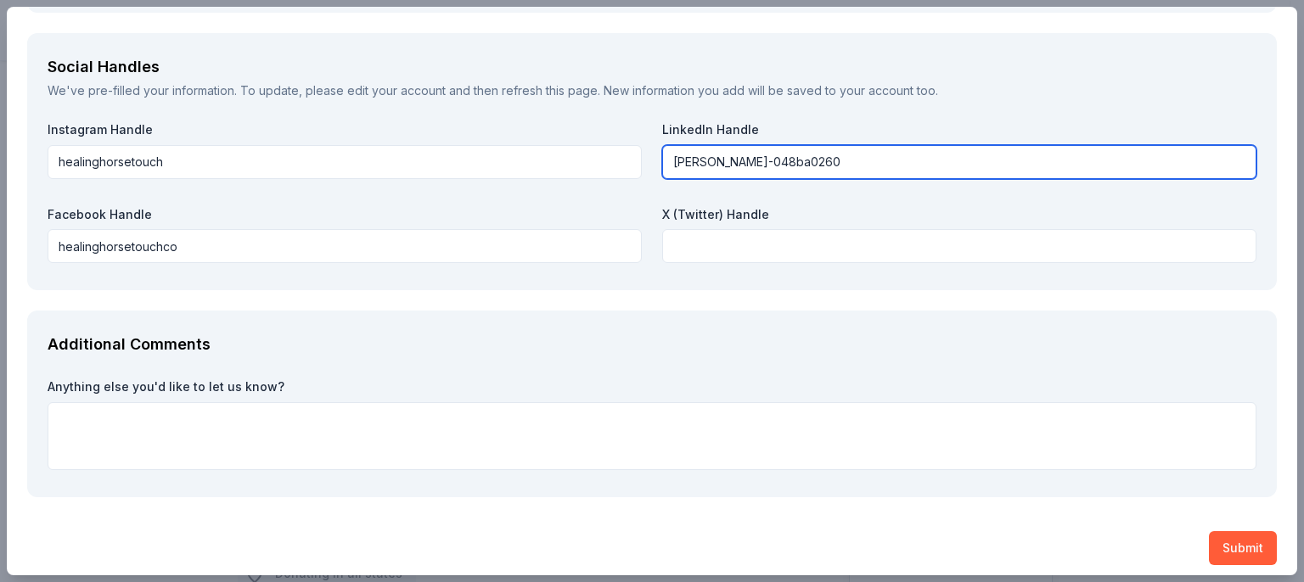
scroll to position [2085, 0]
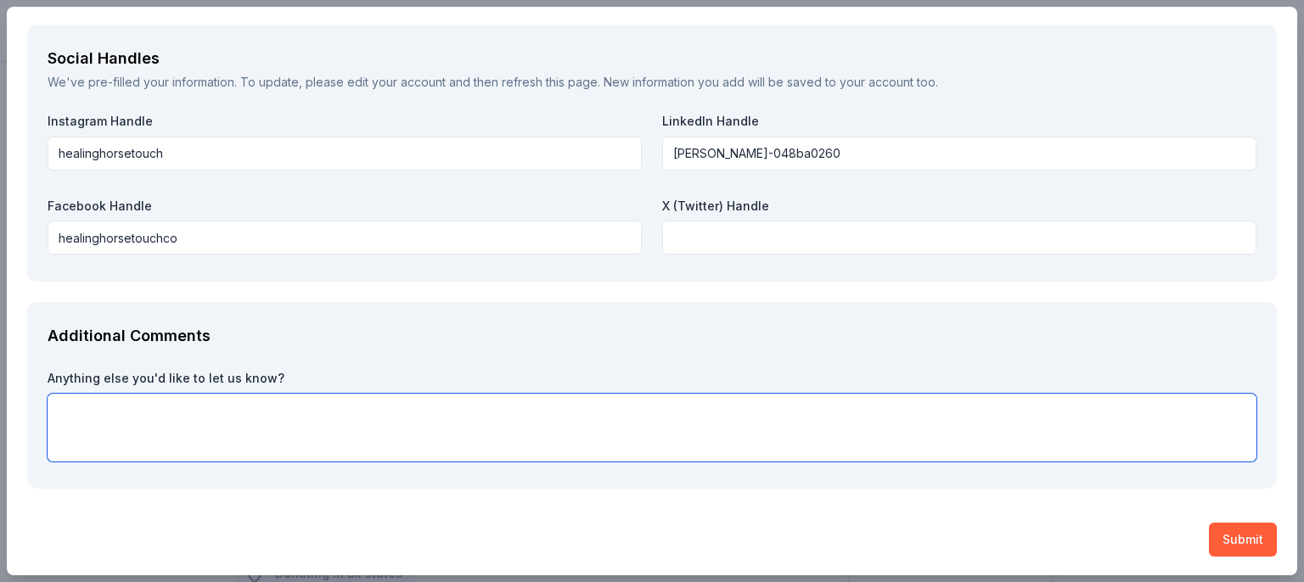
click at [192, 402] on textarea at bounding box center [652, 428] width 1209 height 68
type textarea "T"
type textarea "I"
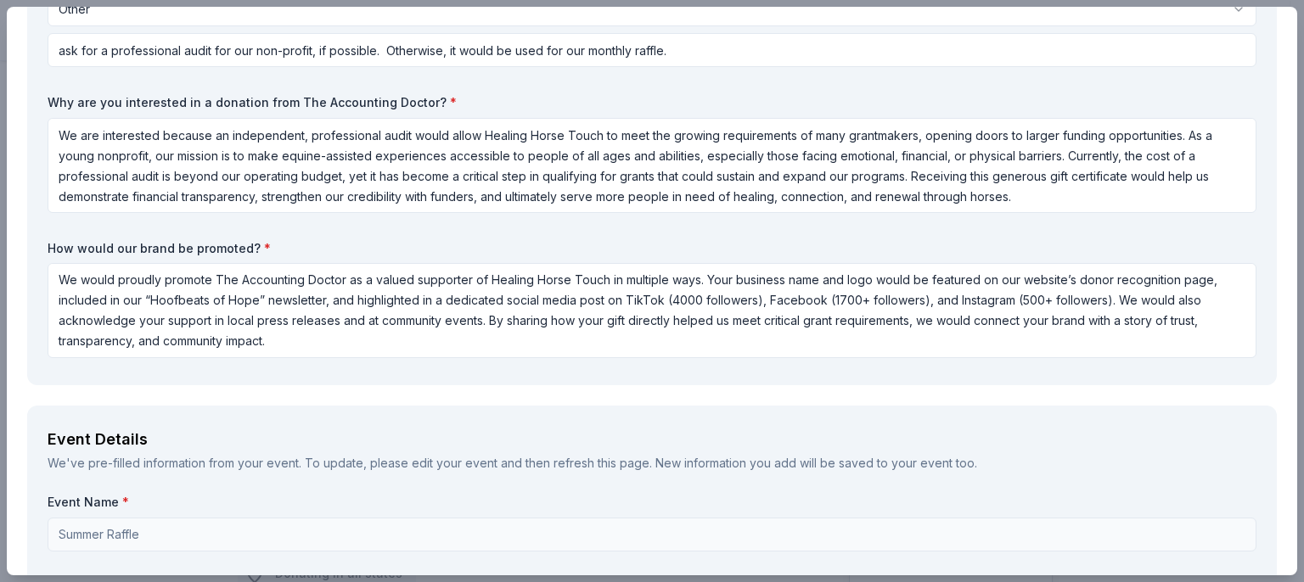
scroll to position [325, 0]
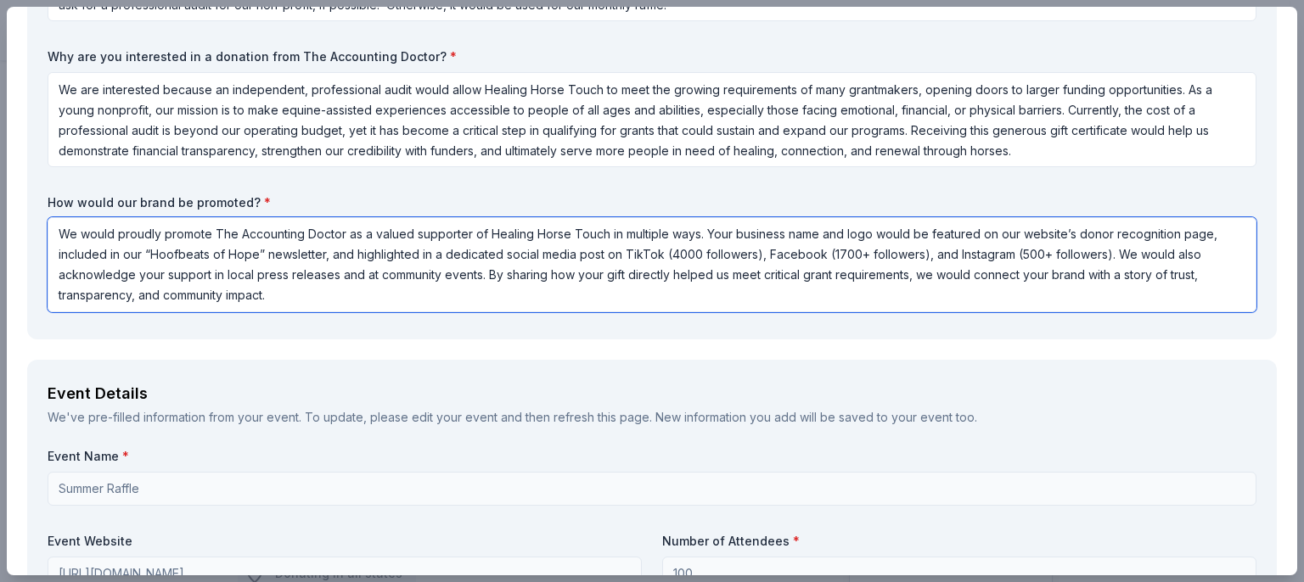
click at [760, 259] on textarea "We would proudly promote The Accounting Doctor as a valued supporter of Healing…" at bounding box center [652, 264] width 1209 height 95
type textarea "We would proudly promote The Accounting Doctor as a valued supporter of Healing…"
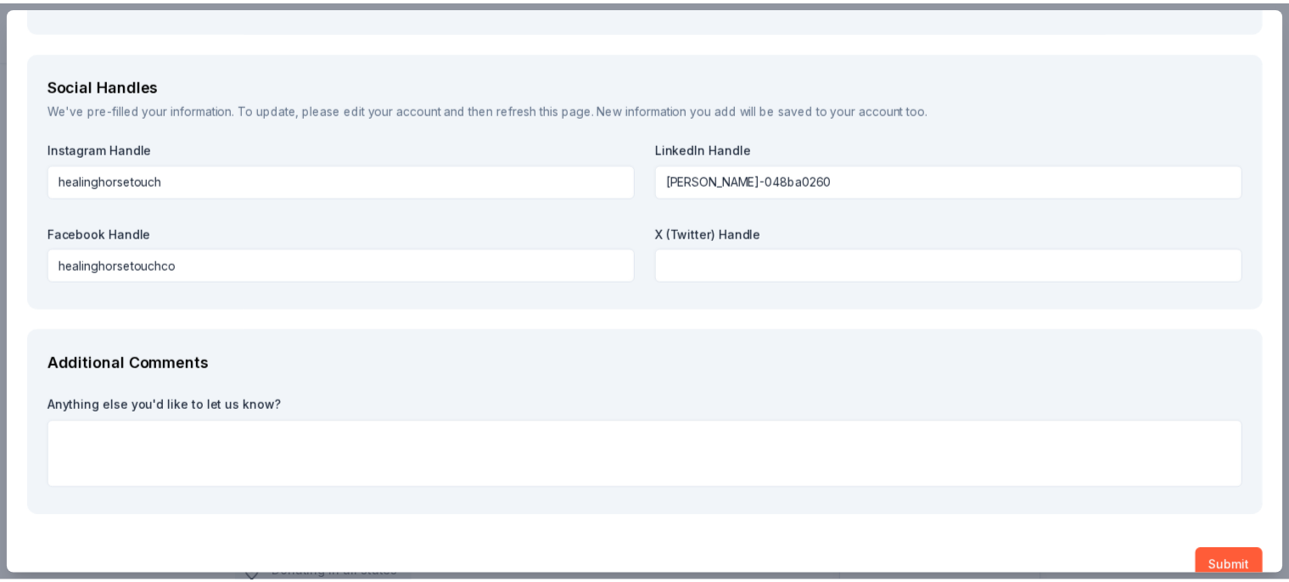
scroll to position [2085, 0]
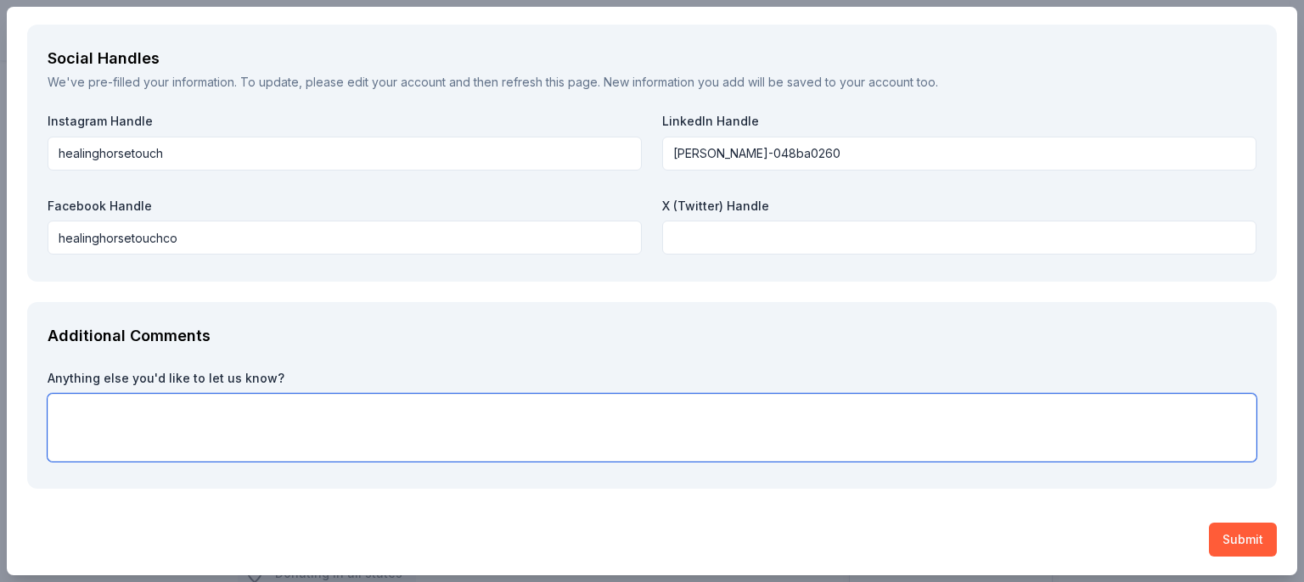
click at [142, 413] on textarea at bounding box center [652, 428] width 1209 height 68
paste textarea "Healing Horse Touch is still in its first year of operation, yet we have alread…"
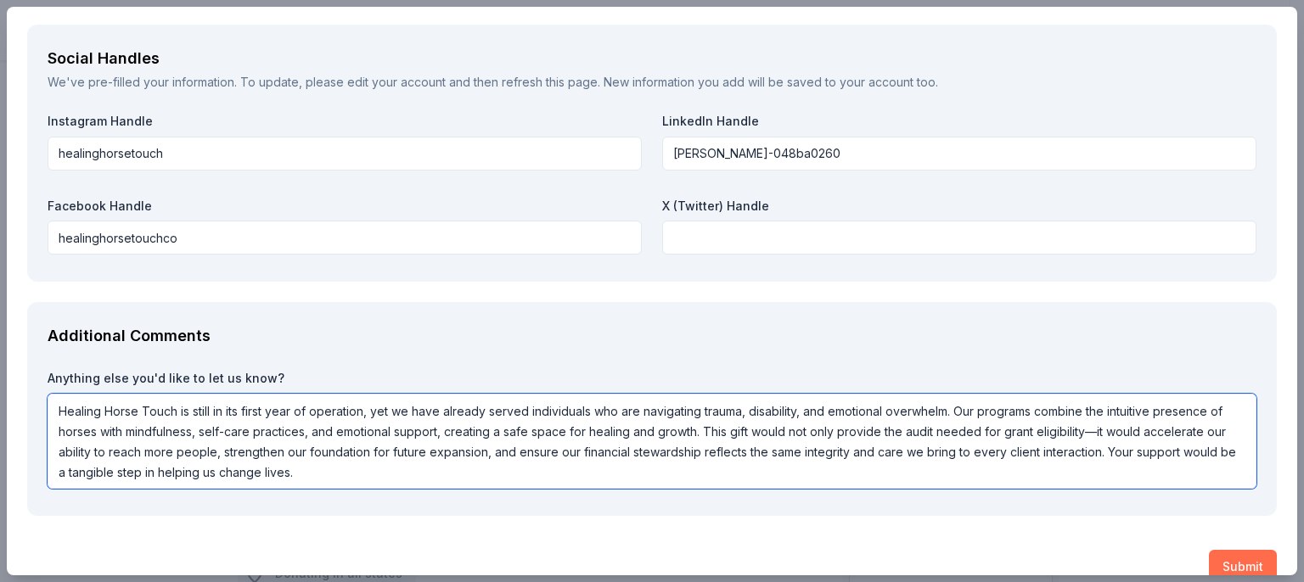
type textarea "Healing Horse Touch is still in its first year of operation, yet we have alread…"
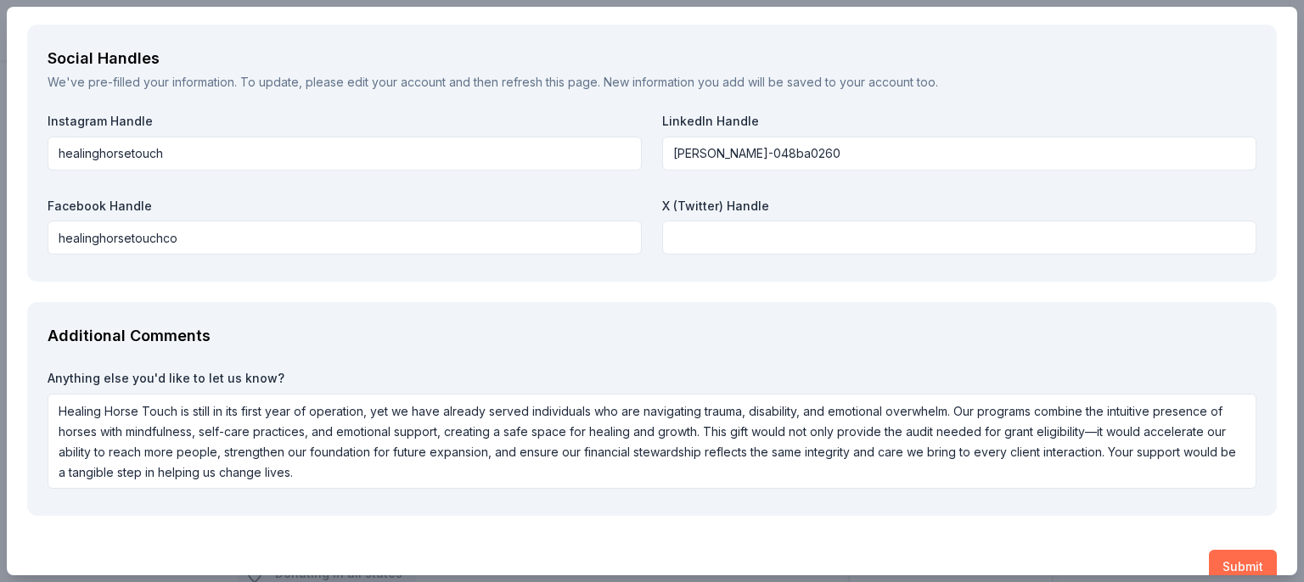
click at [1238, 562] on button "Submit" at bounding box center [1243, 567] width 68 height 34
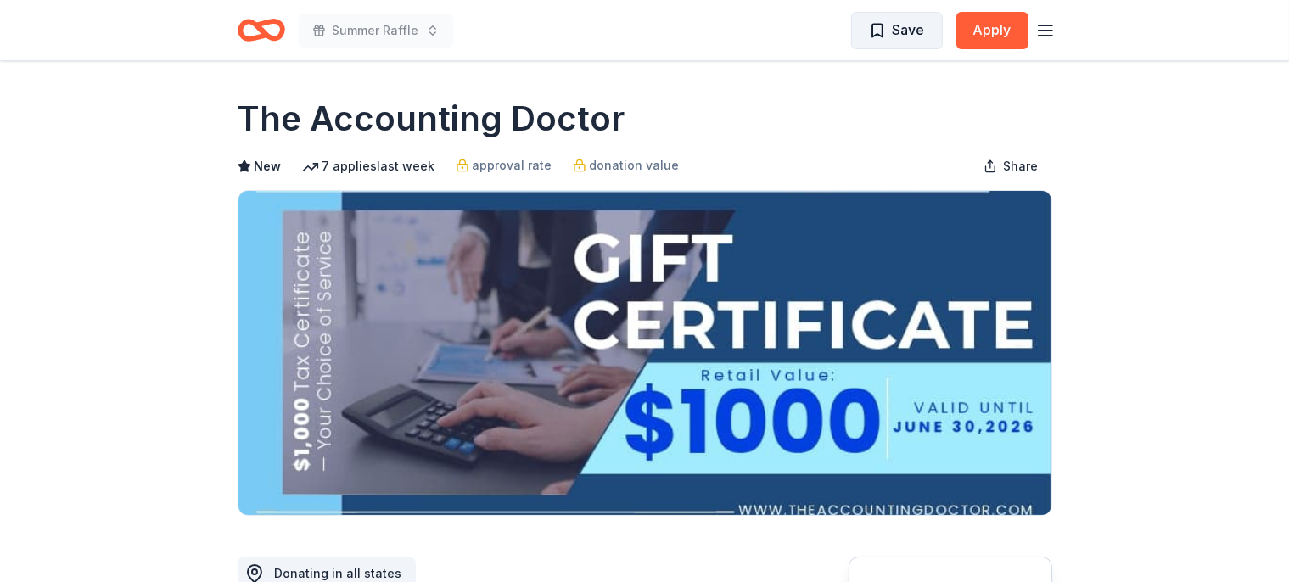
click at [926, 34] on button "Save" at bounding box center [897, 30] width 92 height 37
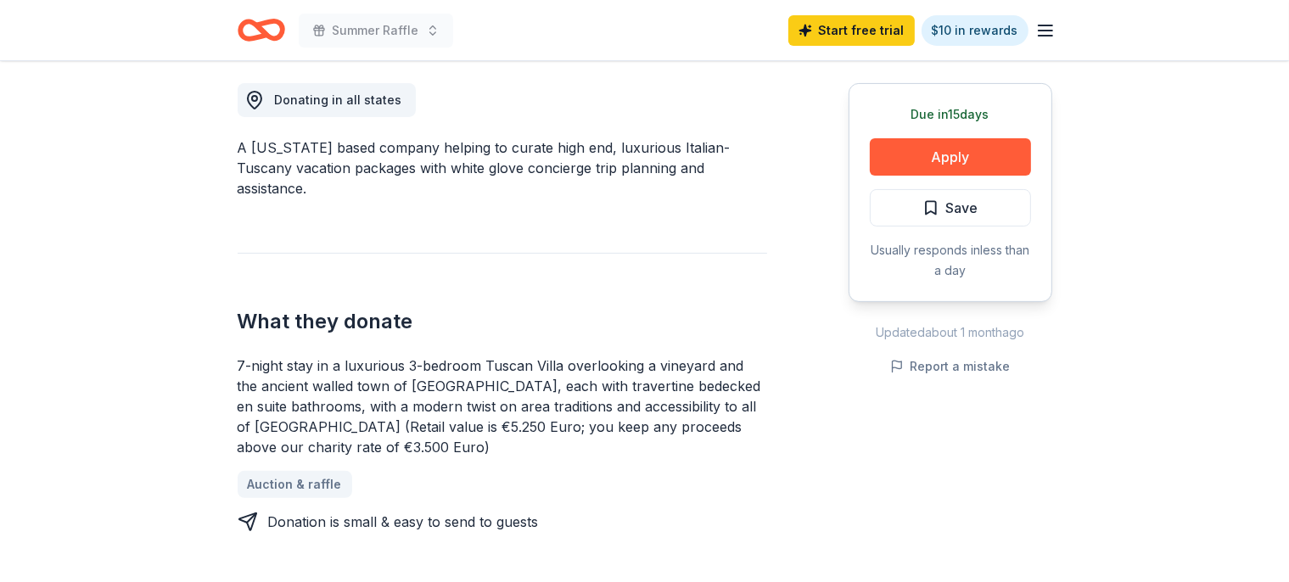
scroll to position [448, 0]
